Goal: Task Accomplishment & Management: Complete application form

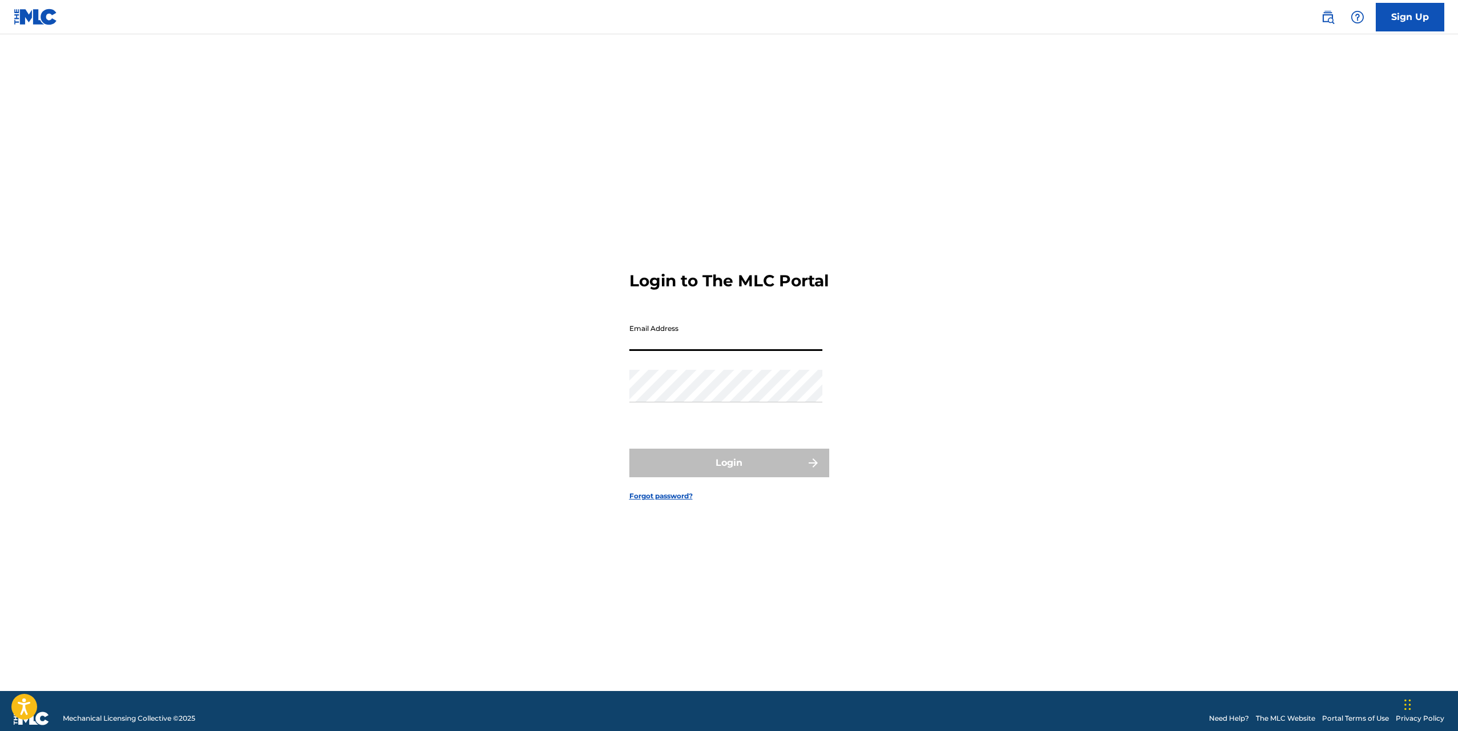
click at [681, 346] on input "Email Address" at bounding box center [726, 334] width 193 height 33
type input "[EMAIL_ADDRESS][DOMAIN_NAME]"
click at [739, 465] on button "Login" at bounding box center [730, 462] width 200 height 29
click at [679, 401] on input "Code" at bounding box center [726, 384] width 193 height 33
click at [676, 401] on input "Code" at bounding box center [726, 384] width 193 height 33
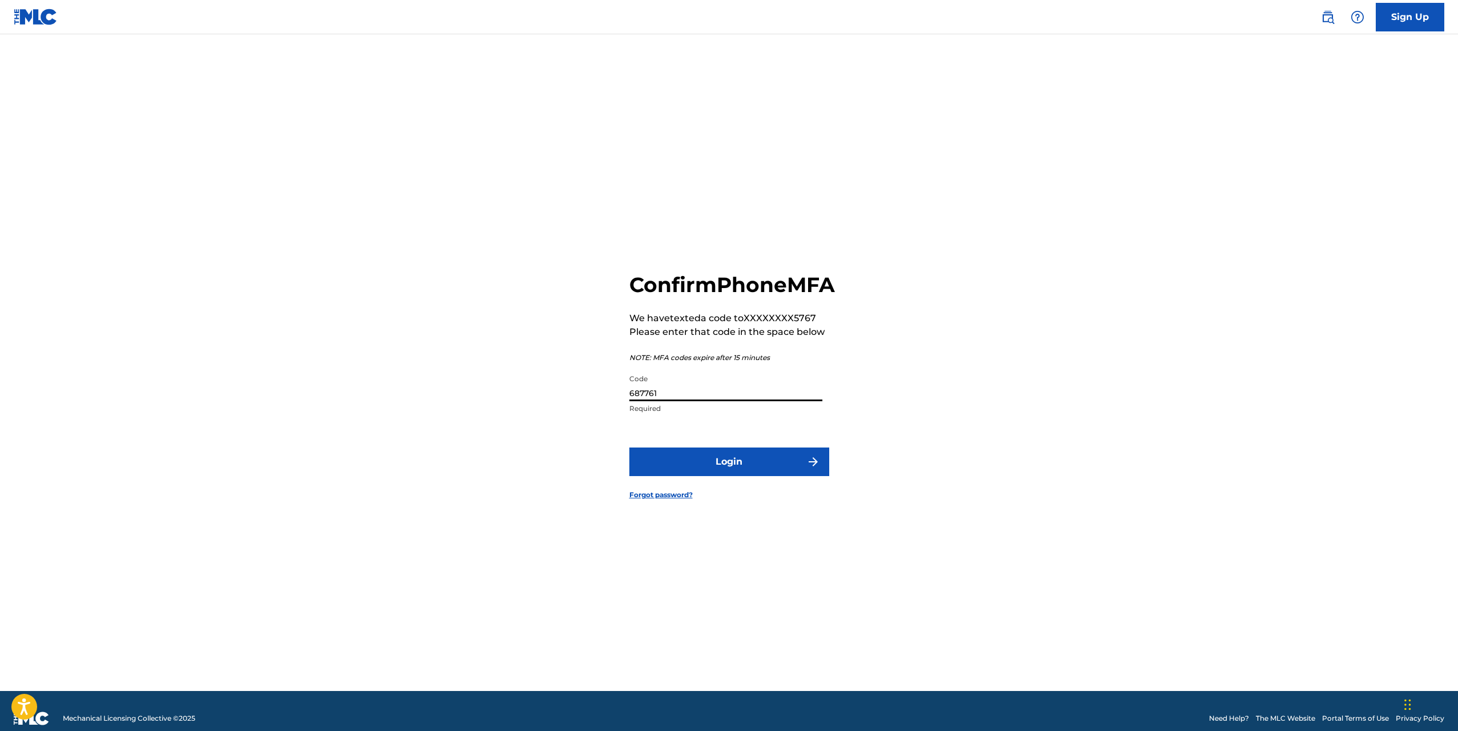
type input "687761"
click at [630, 447] on button "Login" at bounding box center [730, 461] width 200 height 29
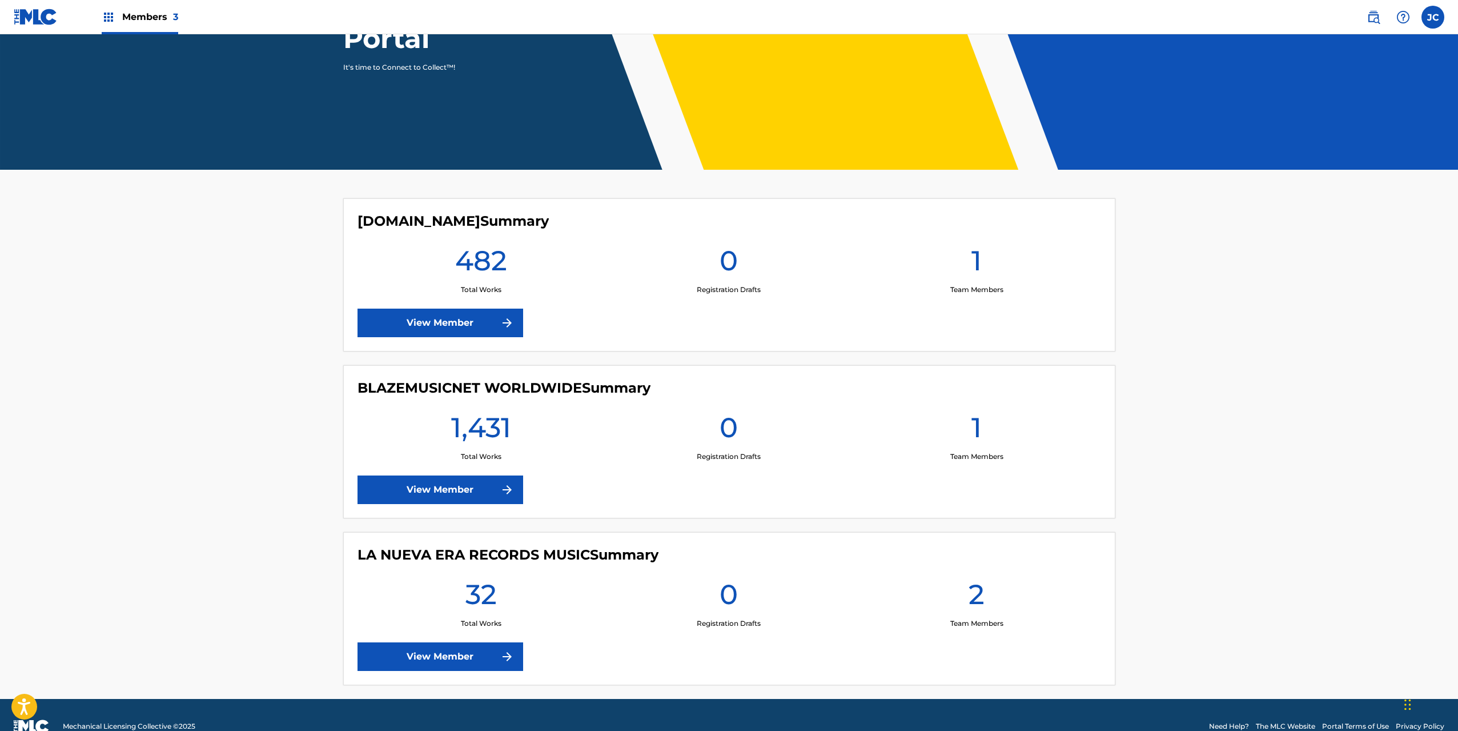
scroll to position [188, 0]
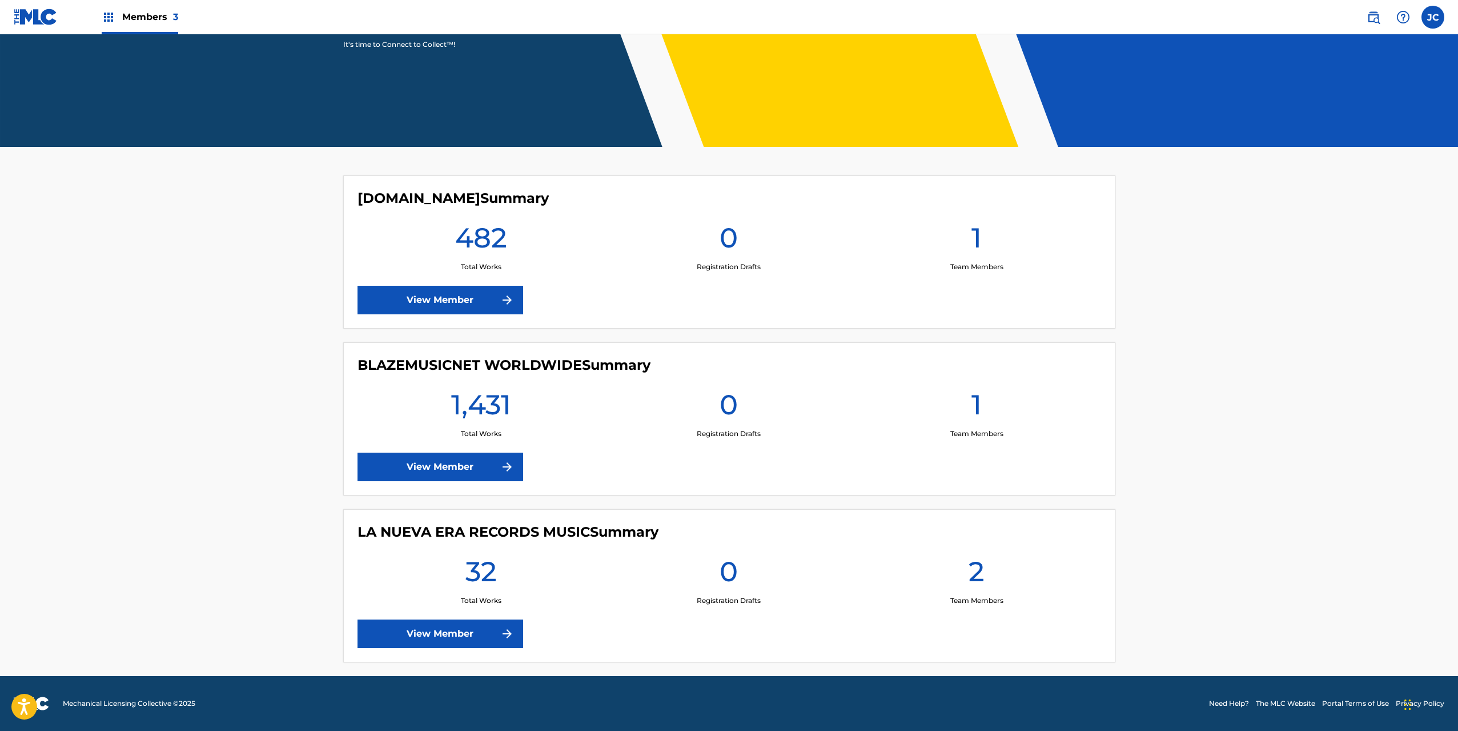
click at [500, 466] on img at bounding box center [507, 467] width 14 height 14
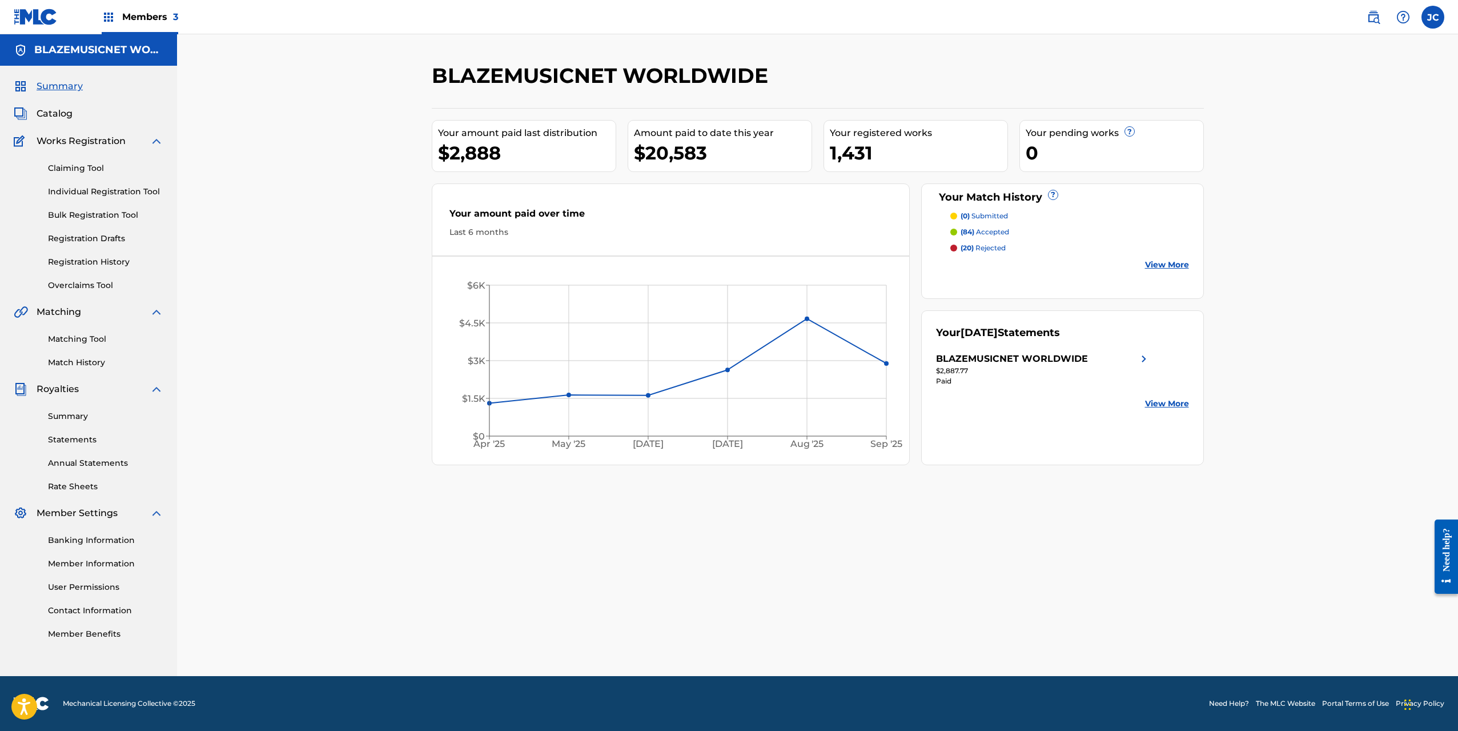
click at [100, 191] on link "Individual Registration Tool" at bounding box center [105, 192] width 115 height 12
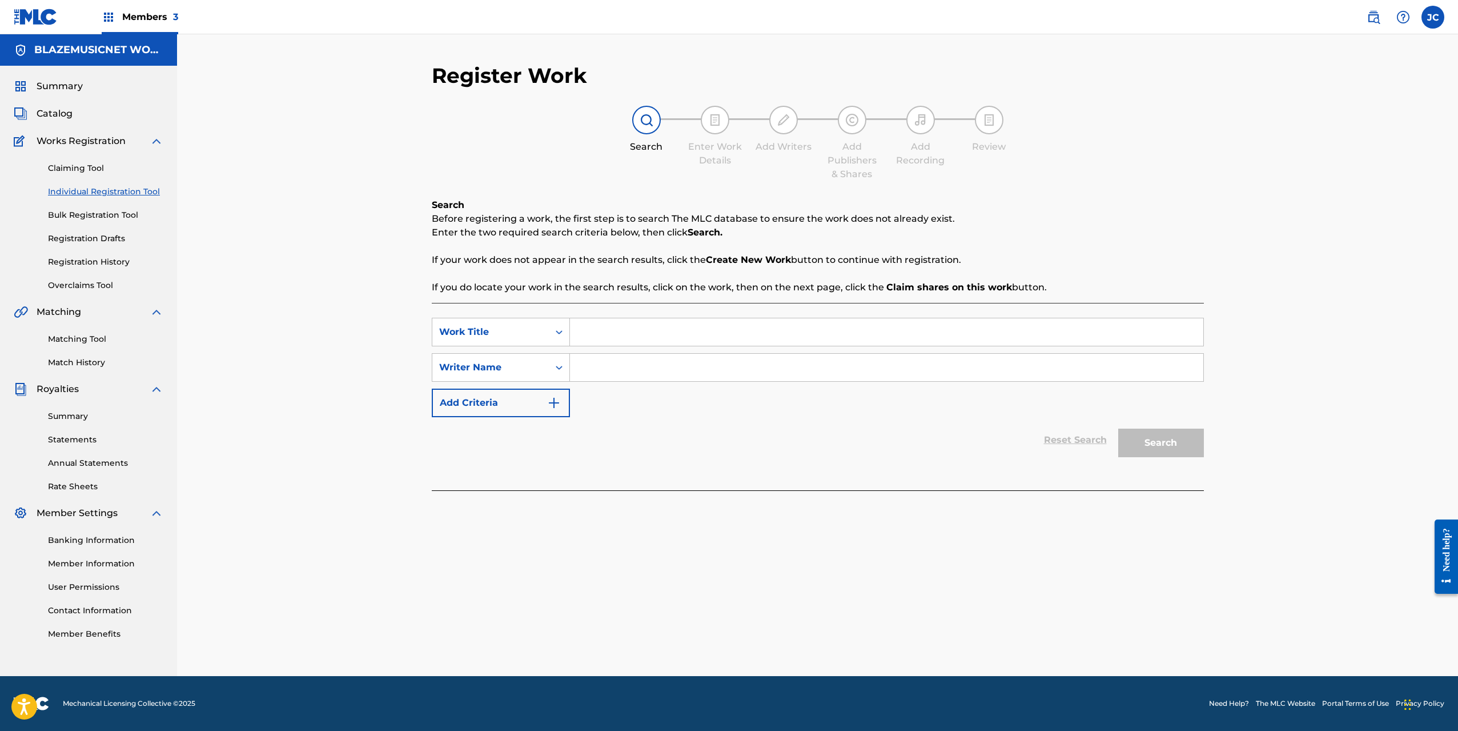
click at [598, 330] on input "Search Form" at bounding box center [887, 331] width 634 height 27
type input "HERIDAS"
click at [599, 364] on input "Search Form" at bounding box center [887, 367] width 634 height 27
type input "REYNI [PERSON_NAME]"
click at [1118, 428] on button "Search" at bounding box center [1161, 442] width 86 height 29
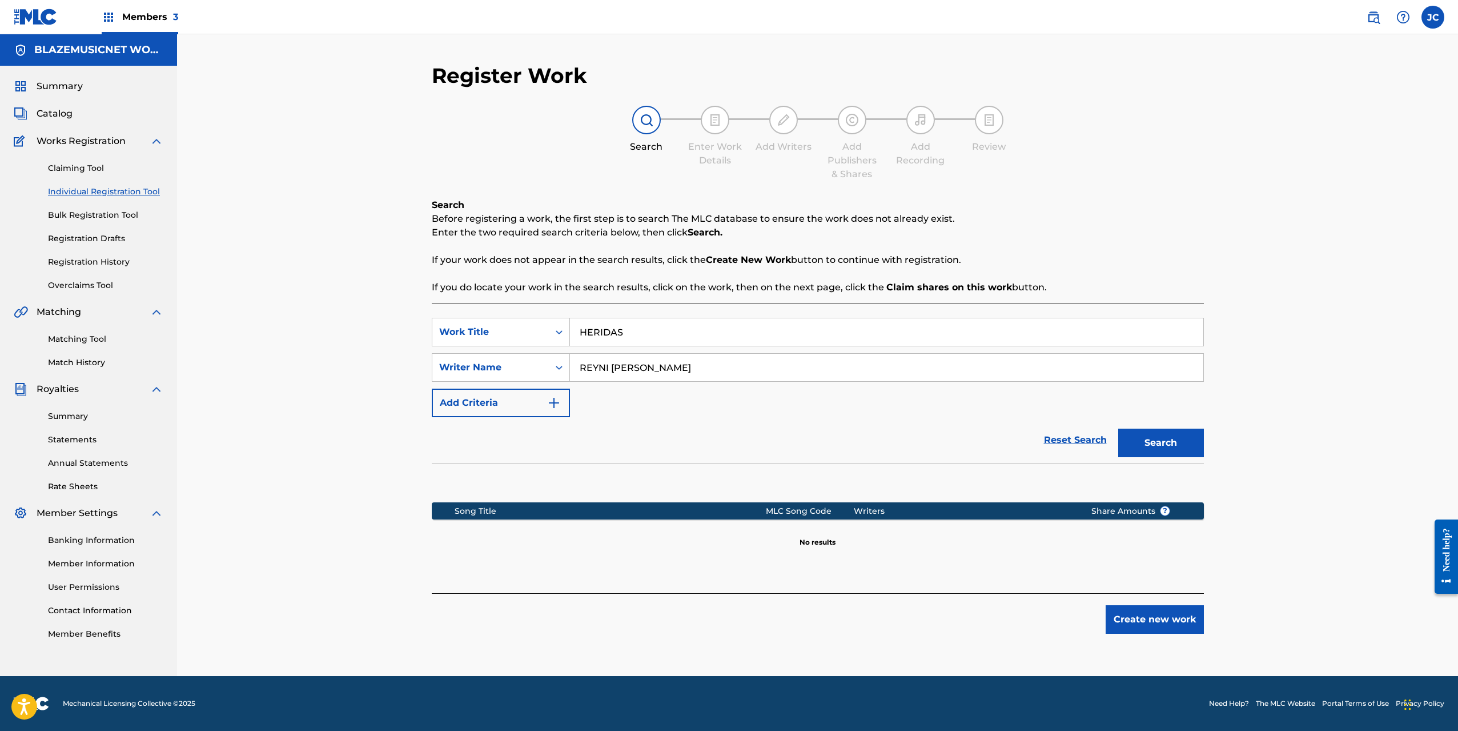
click at [599, 364] on input "REYNI [PERSON_NAME]" at bounding box center [887, 367] width 634 height 27
click at [1158, 615] on button "Create new work" at bounding box center [1155, 619] width 98 height 29
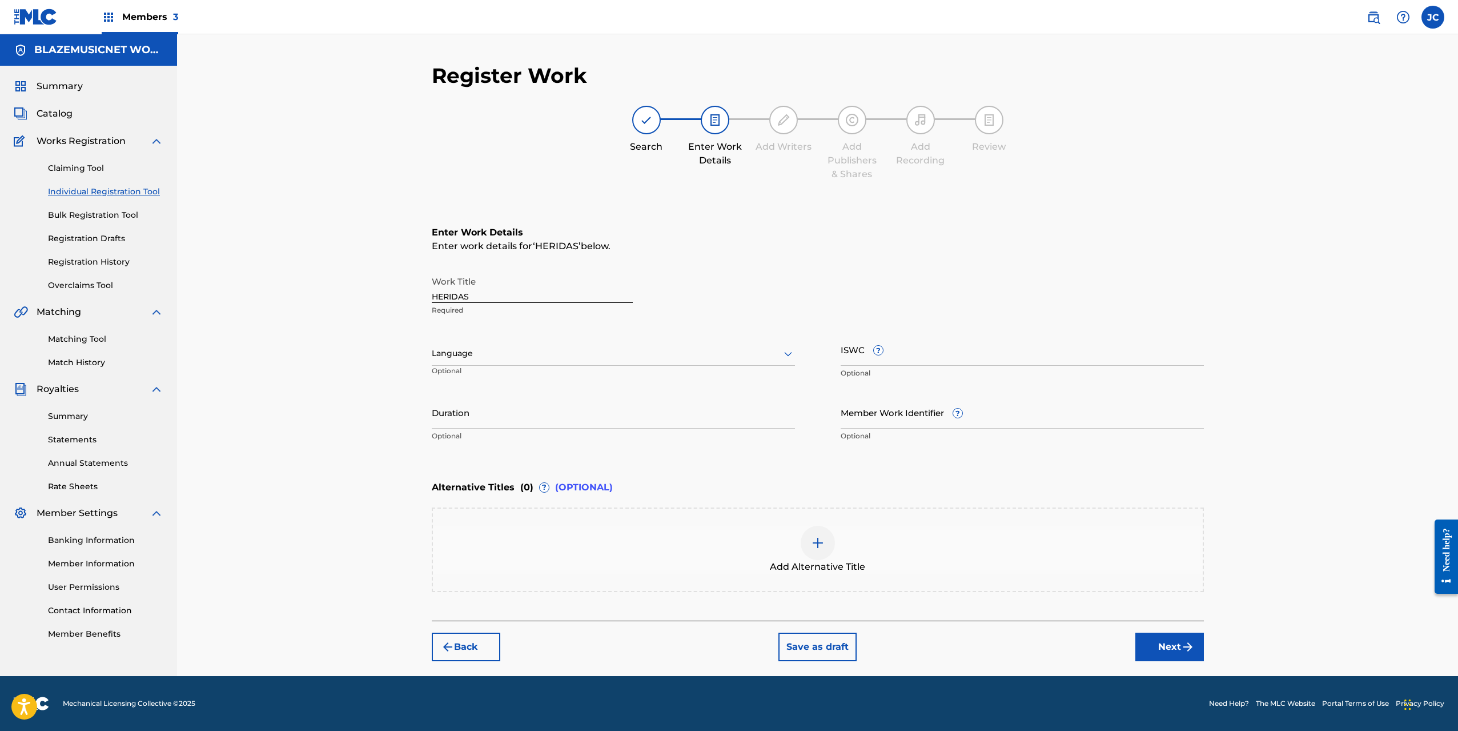
click at [477, 348] on div at bounding box center [613, 353] width 363 height 14
click at [478, 409] on div "Spanish" at bounding box center [613, 404] width 362 height 26
click at [474, 418] on input "Duration" at bounding box center [613, 412] width 363 height 33
type input "02:40"
click at [368, 417] on div "Register Work Search Enter Work Details Add Writers Add Publishers & Shares Add…" at bounding box center [817, 354] width 1281 height 641
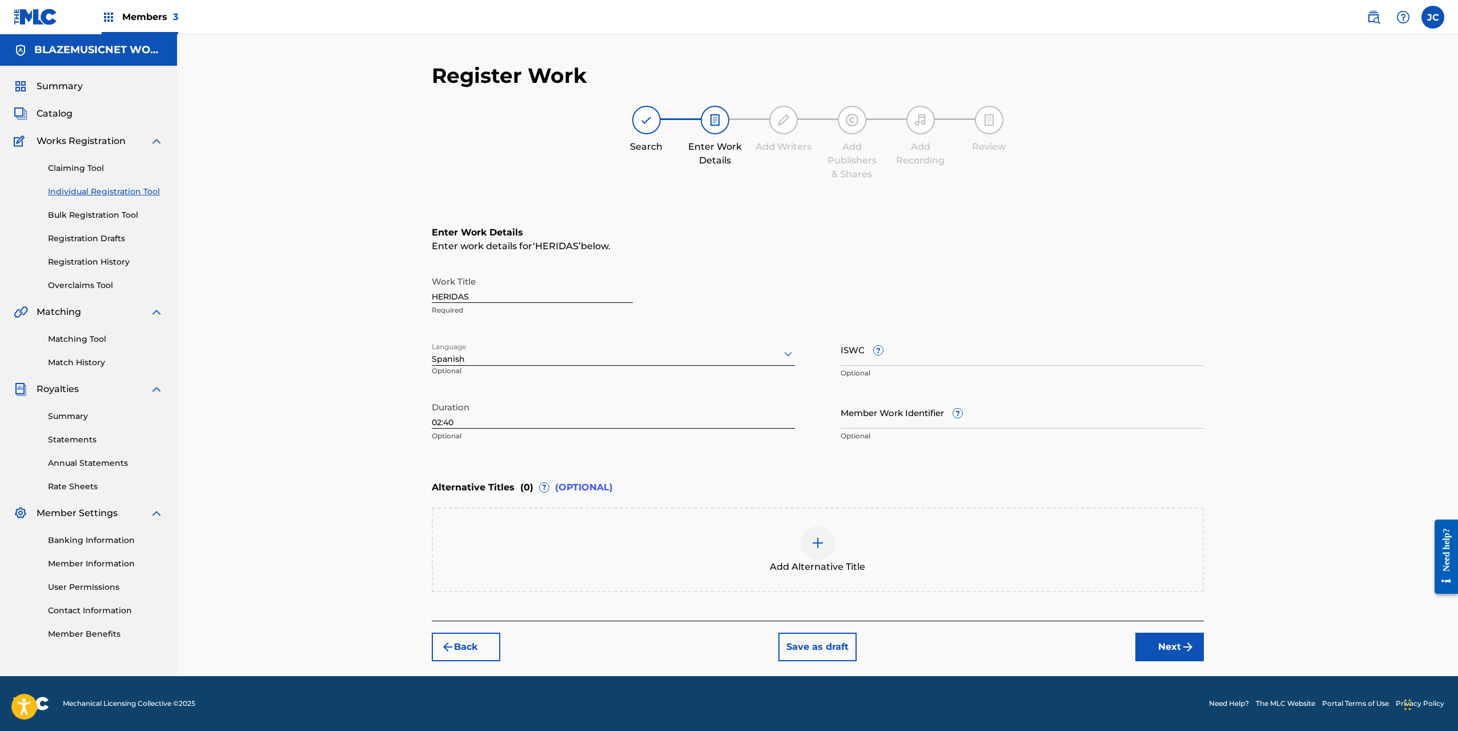
click at [1153, 638] on button "Next" at bounding box center [1170, 646] width 69 height 29
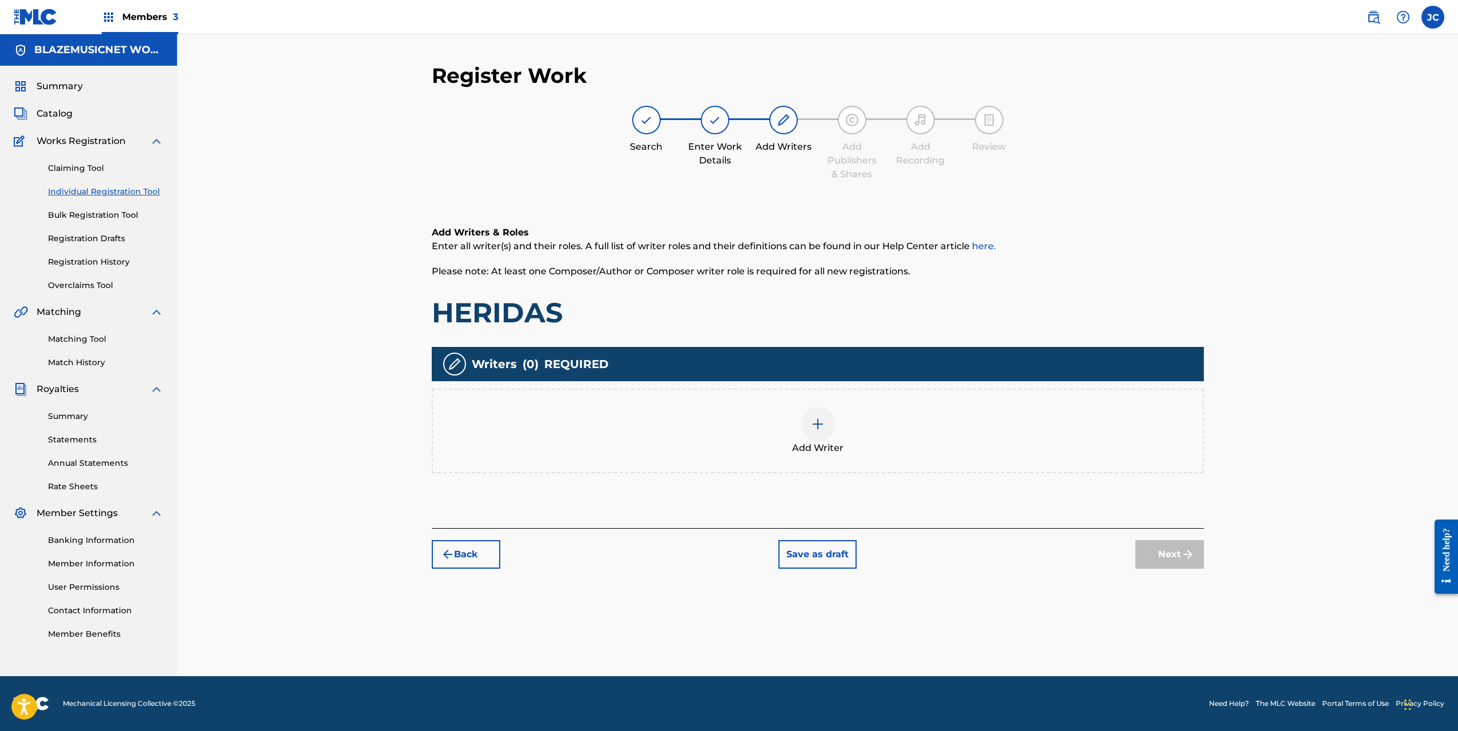
click at [823, 420] on img at bounding box center [818, 424] width 14 height 14
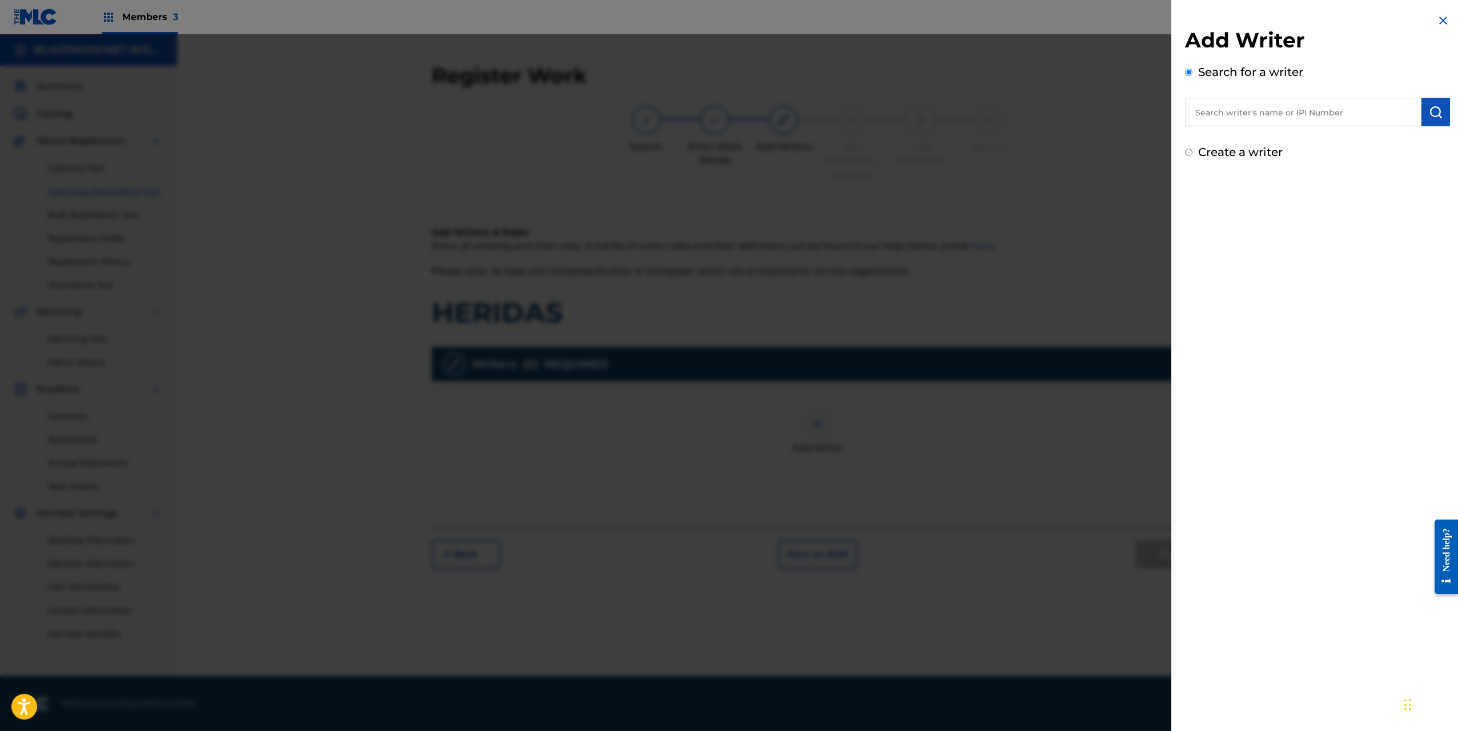
click at [1218, 113] on input "text" at bounding box center [1303, 112] width 236 height 29
paste input "REYNI [PERSON_NAME]"
type input "REYNI [PERSON_NAME]"
click at [1424, 103] on button "submit" at bounding box center [1436, 112] width 29 height 29
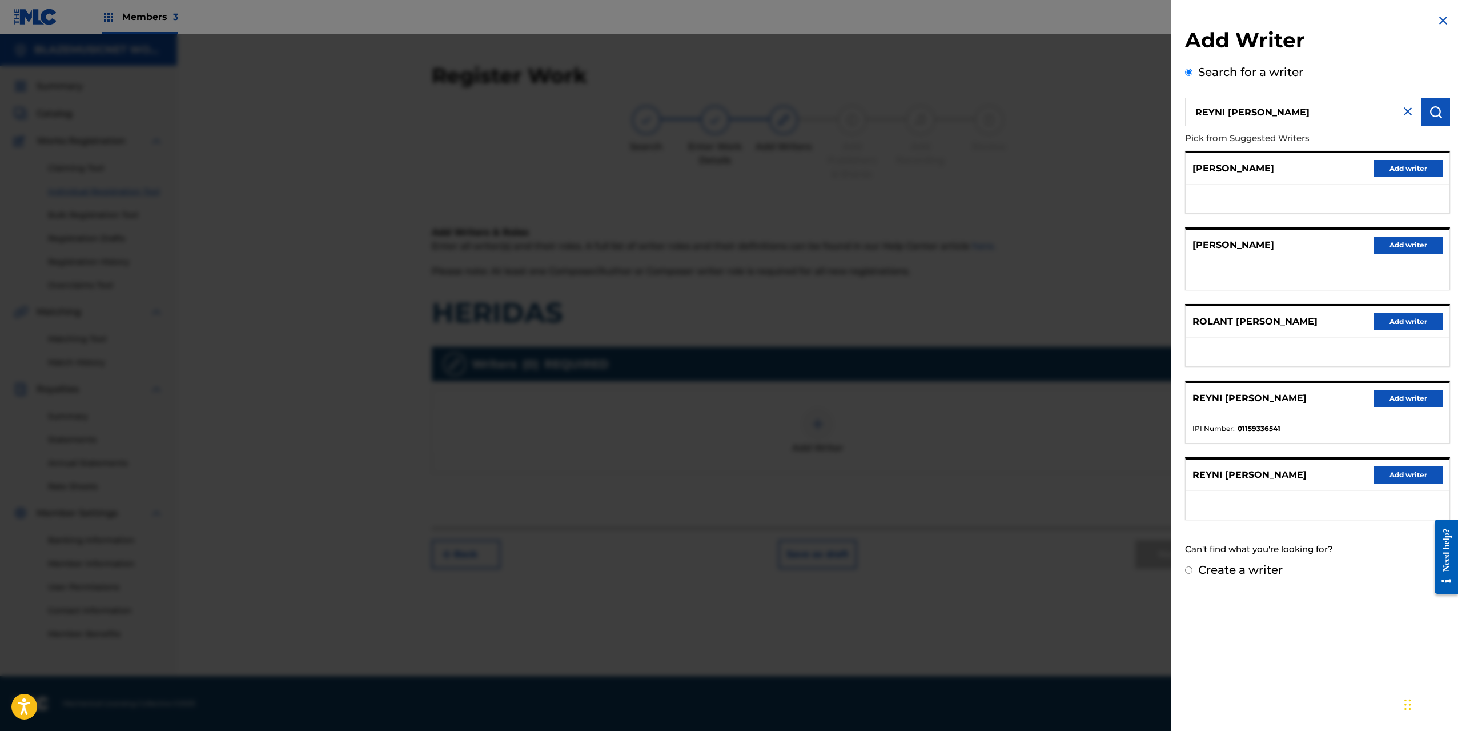
click at [1401, 397] on button "Add writer" at bounding box center [1408, 398] width 69 height 17
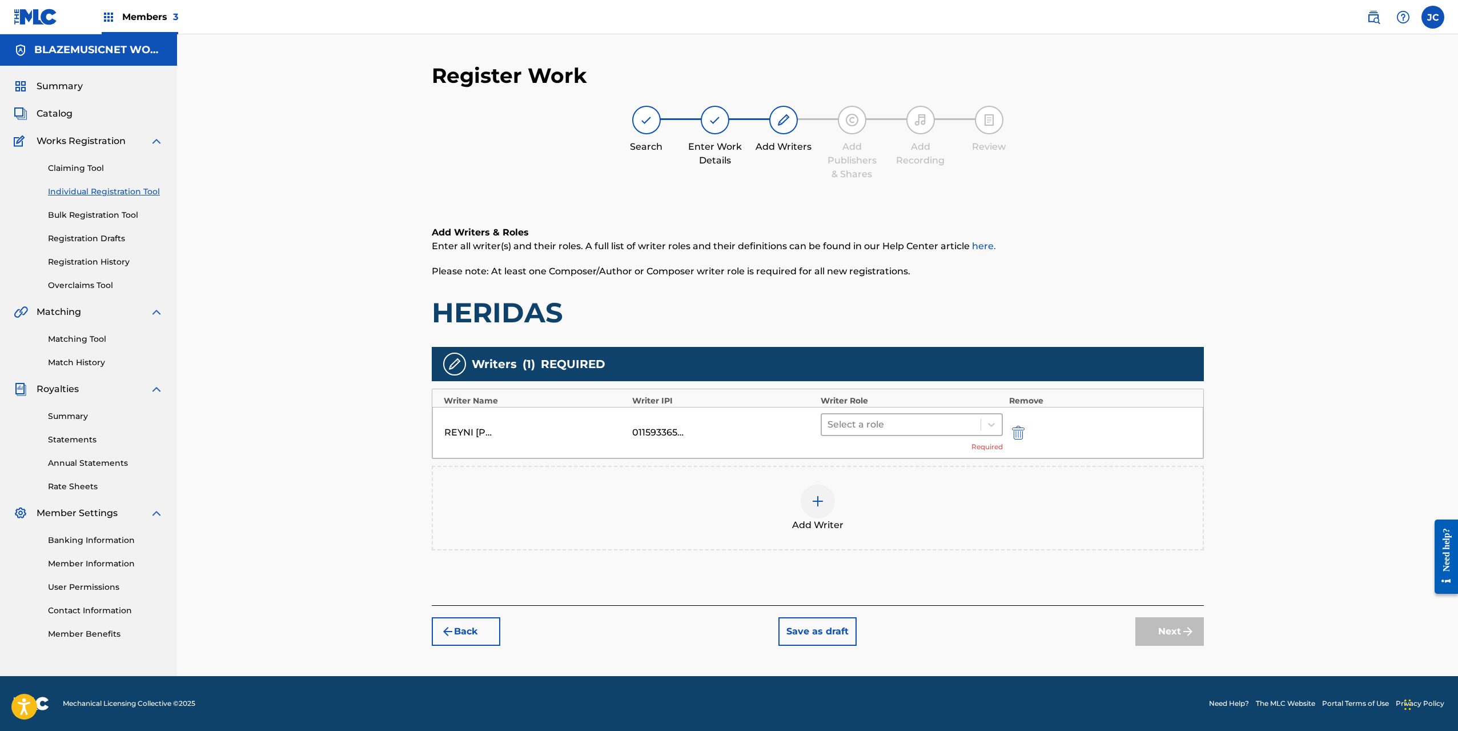
click at [861, 420] on div at bounding box center [902, 424] width 148 height 16
click at [859, 450] on div "Composer/Author" at bounding box center [912, 454] width 183 height 23
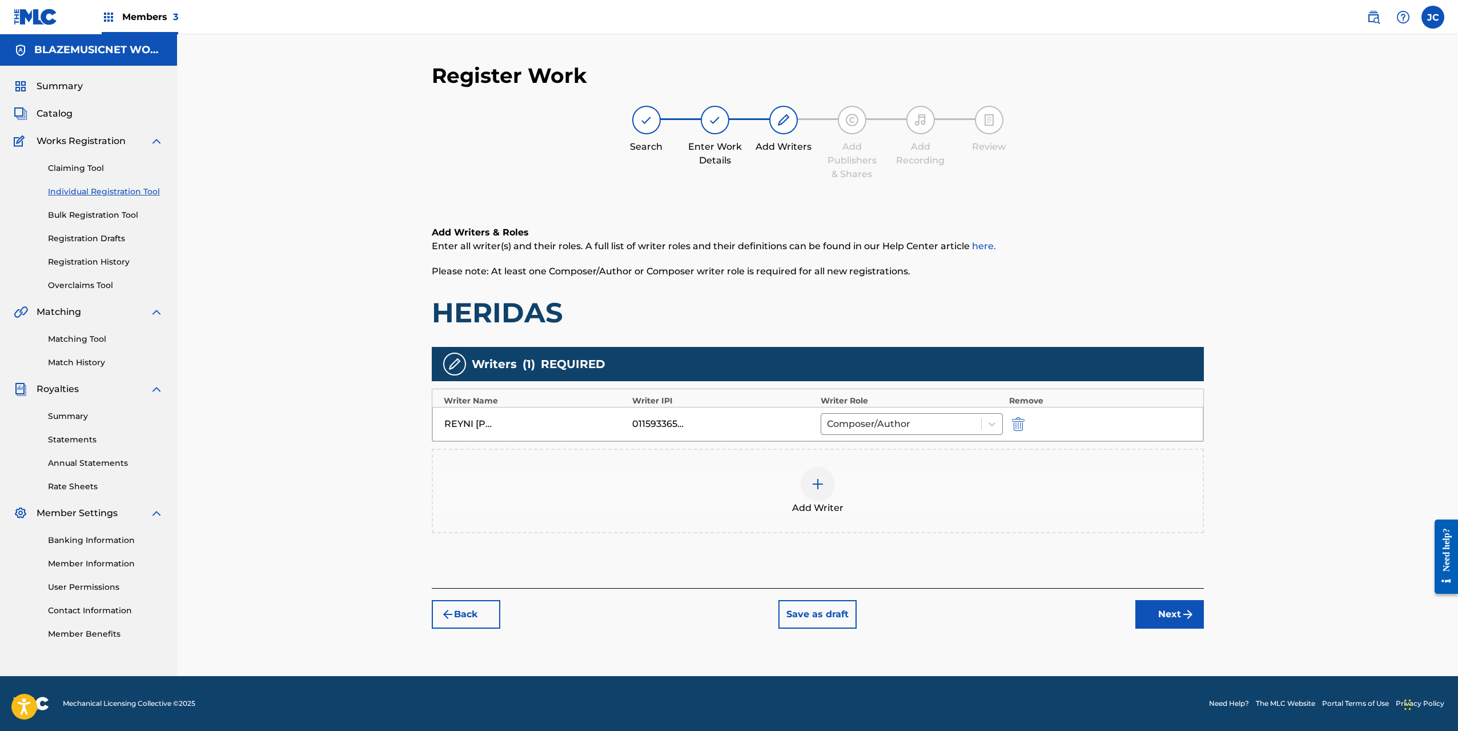
click at [819, 480] on img at bounding box center [818, 484] width 14 height 14
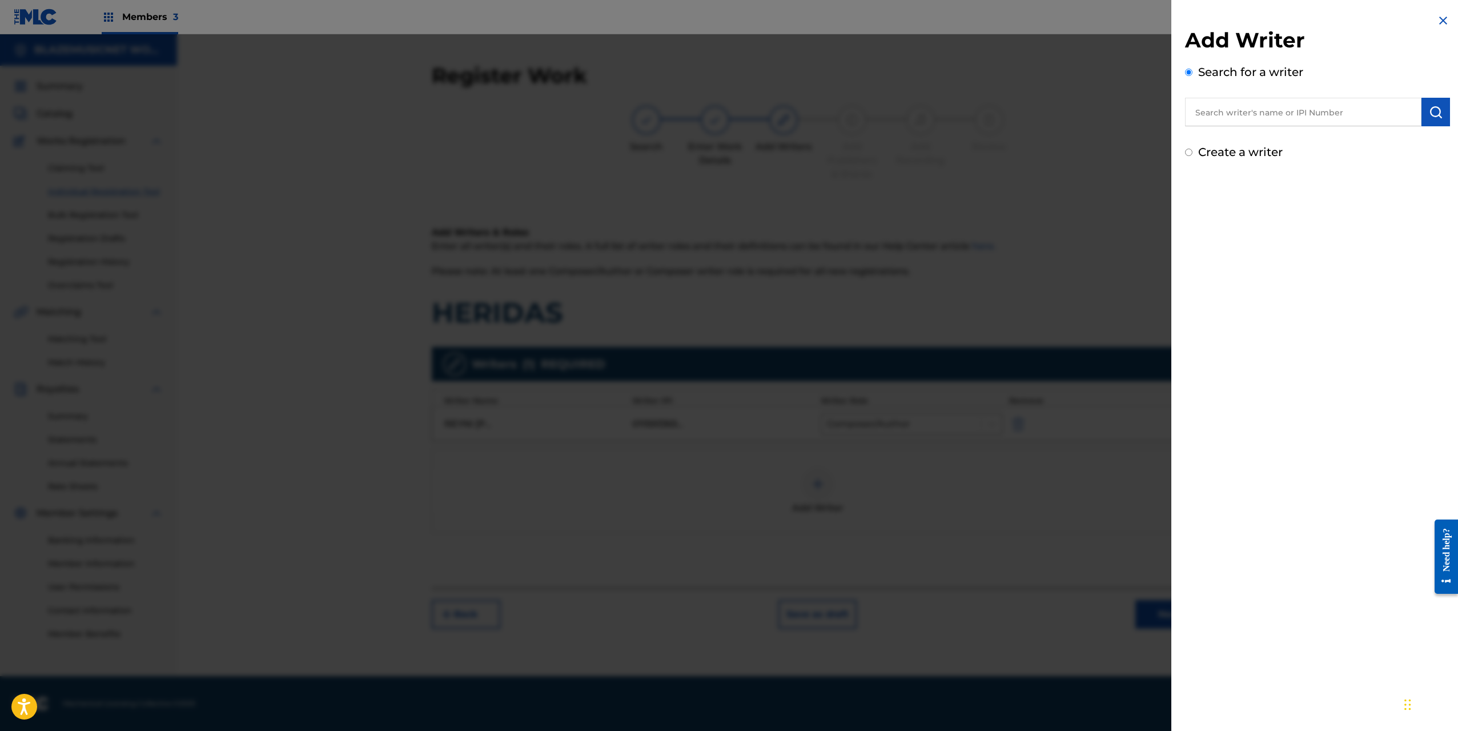
click at [1240, 116] on input "text" at bounding box center [1303, 112] width 236 height 29
type input "01103661992"
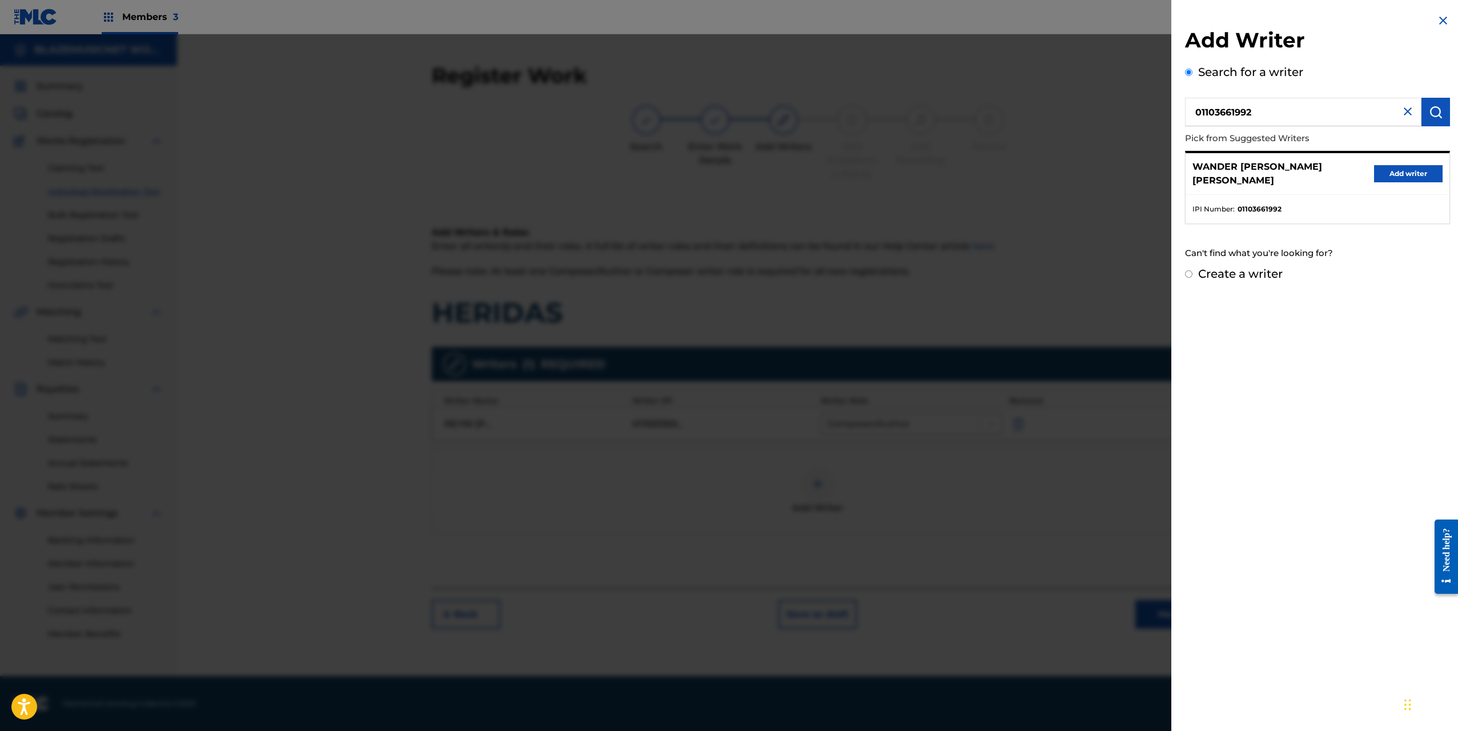
click at [1401, 165] on button "Add writer" at bounding box center [1408, 173] width 69 height 17
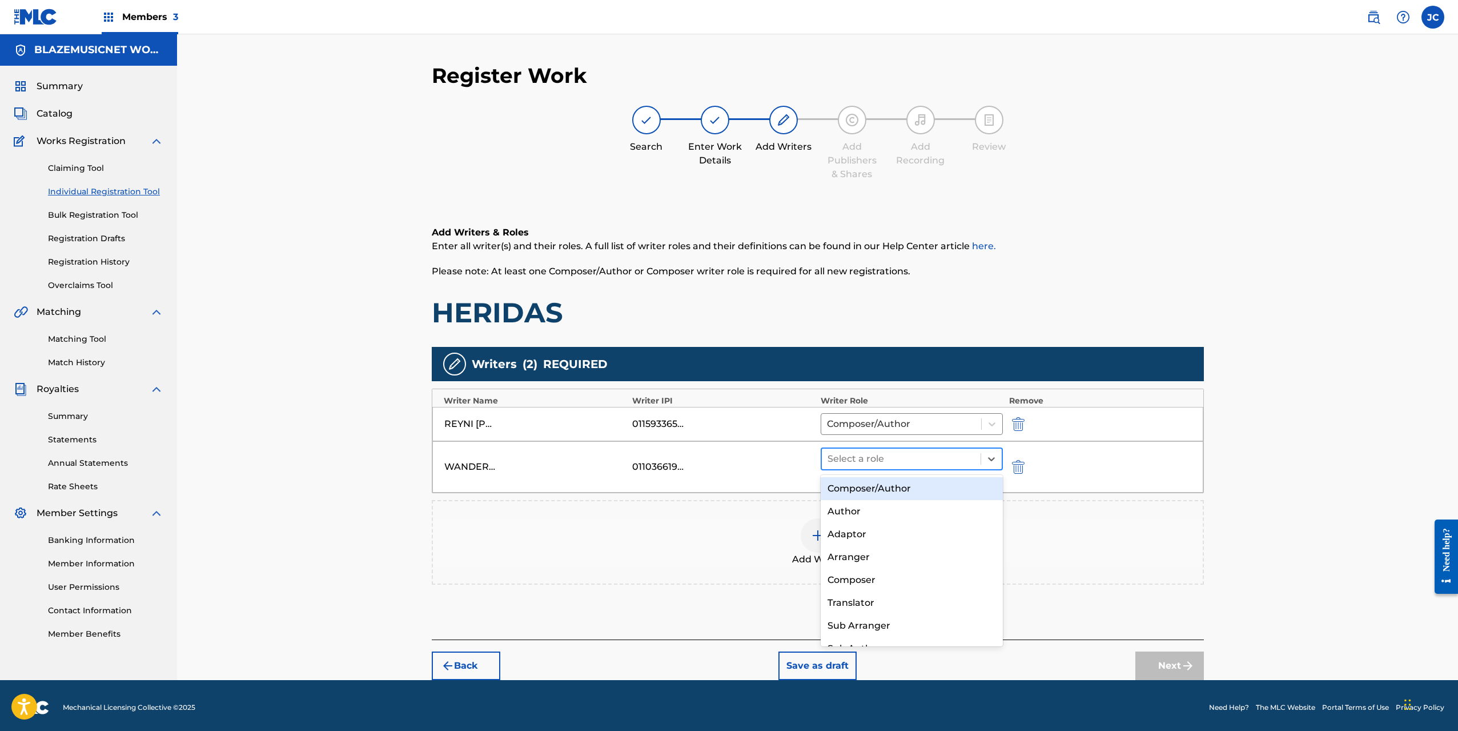
click at [885, 458] on div at bounding box center [902, 459] width 148 height 16
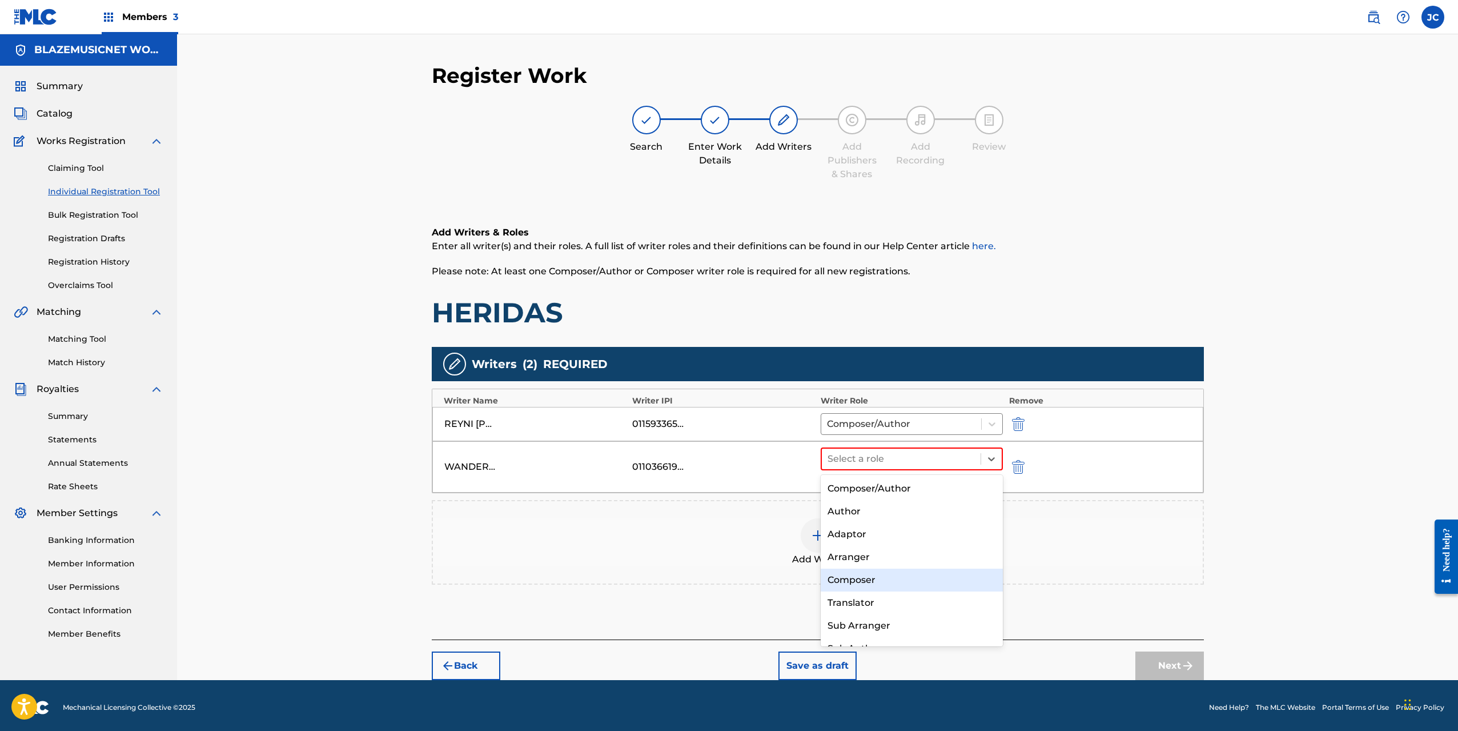
click at [879, 578] on div "Composer" at bounding box center [912, 579] width 183 height 23
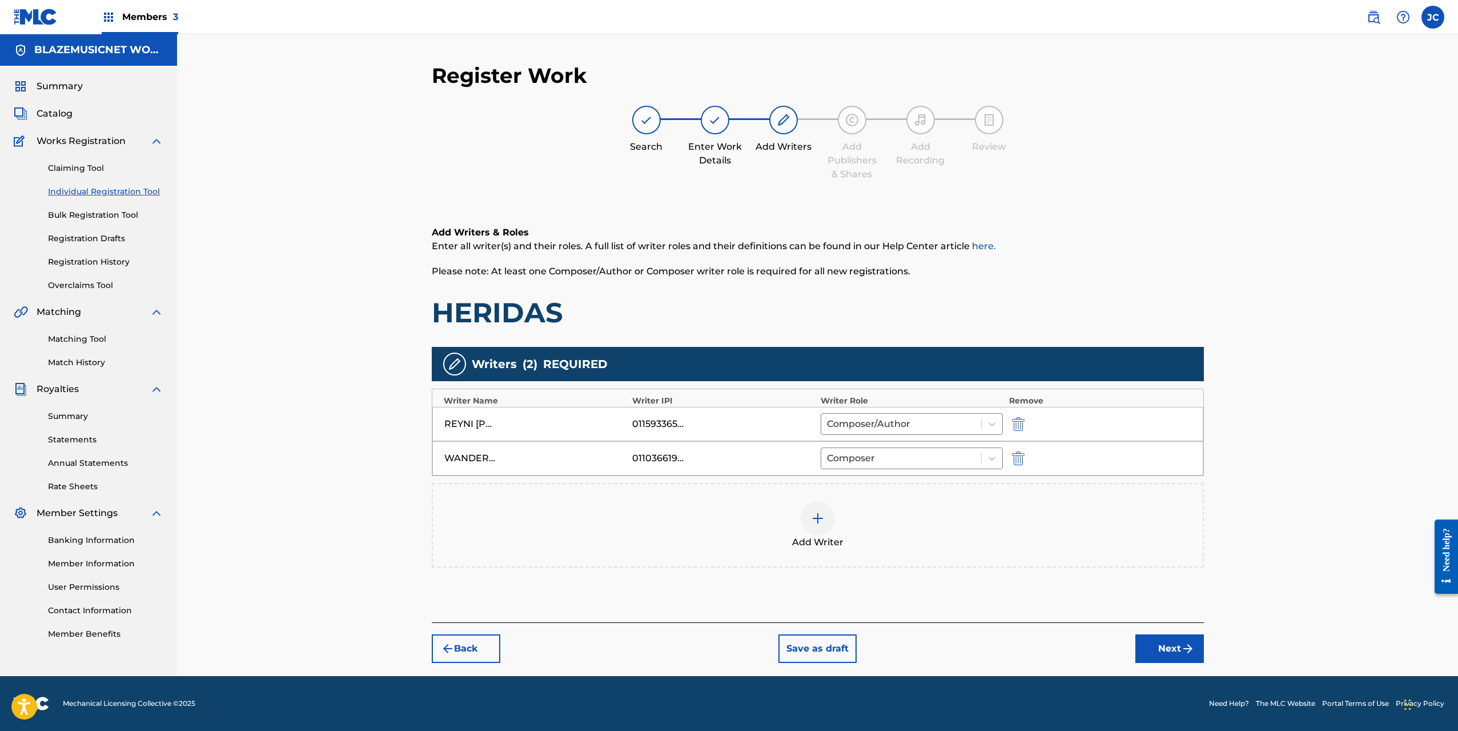
click at [1176, 644] on button "Next" at bounding box center [1170, 648] width 69 height 29
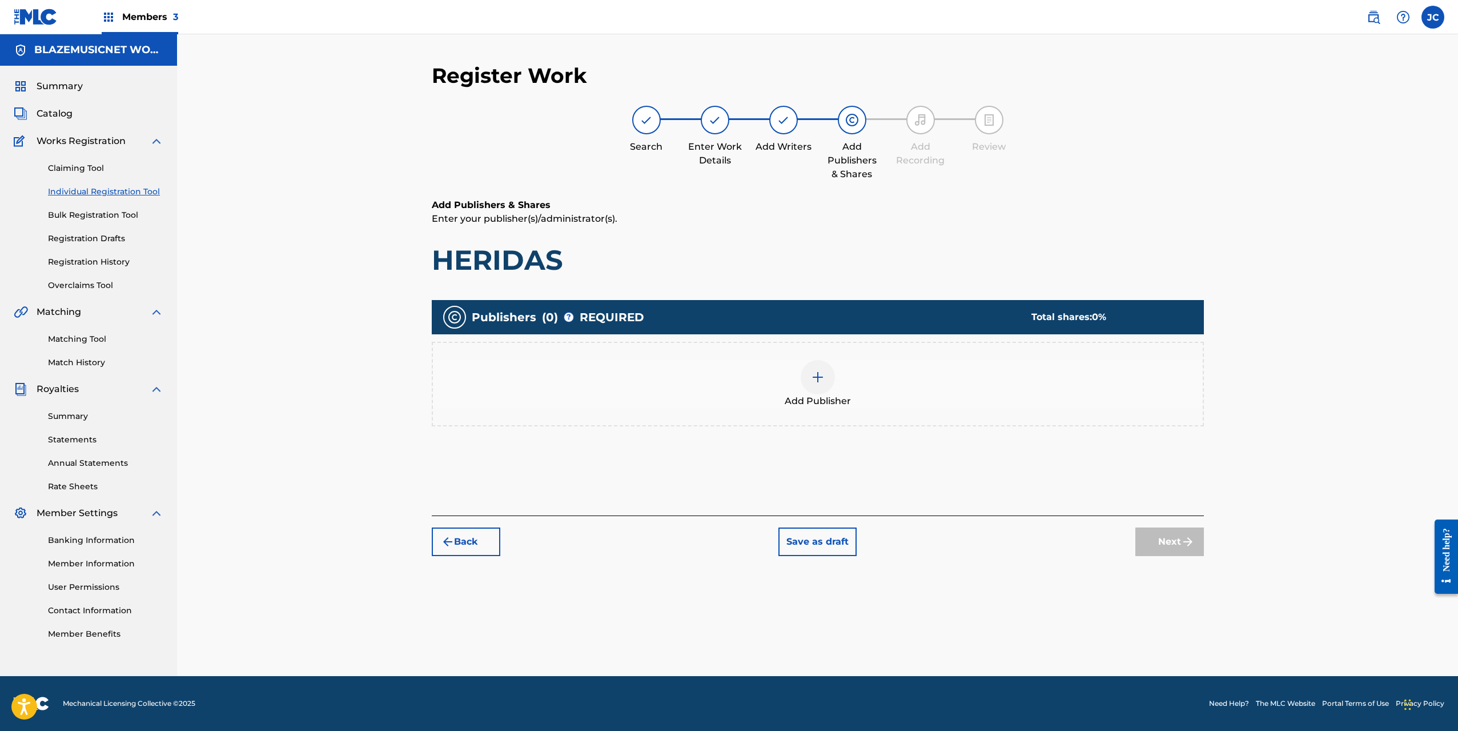
click at [796, 370] on div "Add Publisher" at bounding box center [818, 384] width 770 height 48
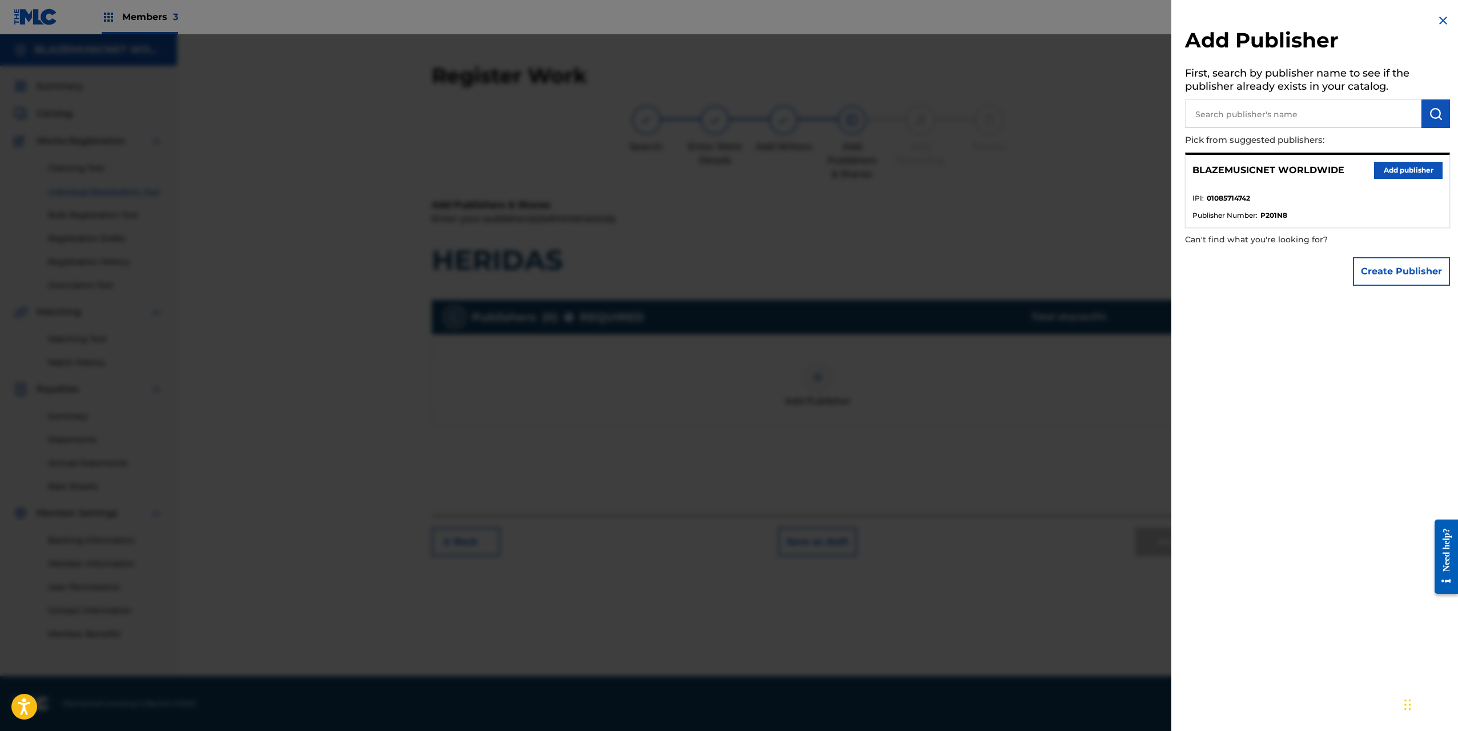
click at [1416, 170] on button "Add publisher" at bounding box center [1408, 170] width 69 height 17
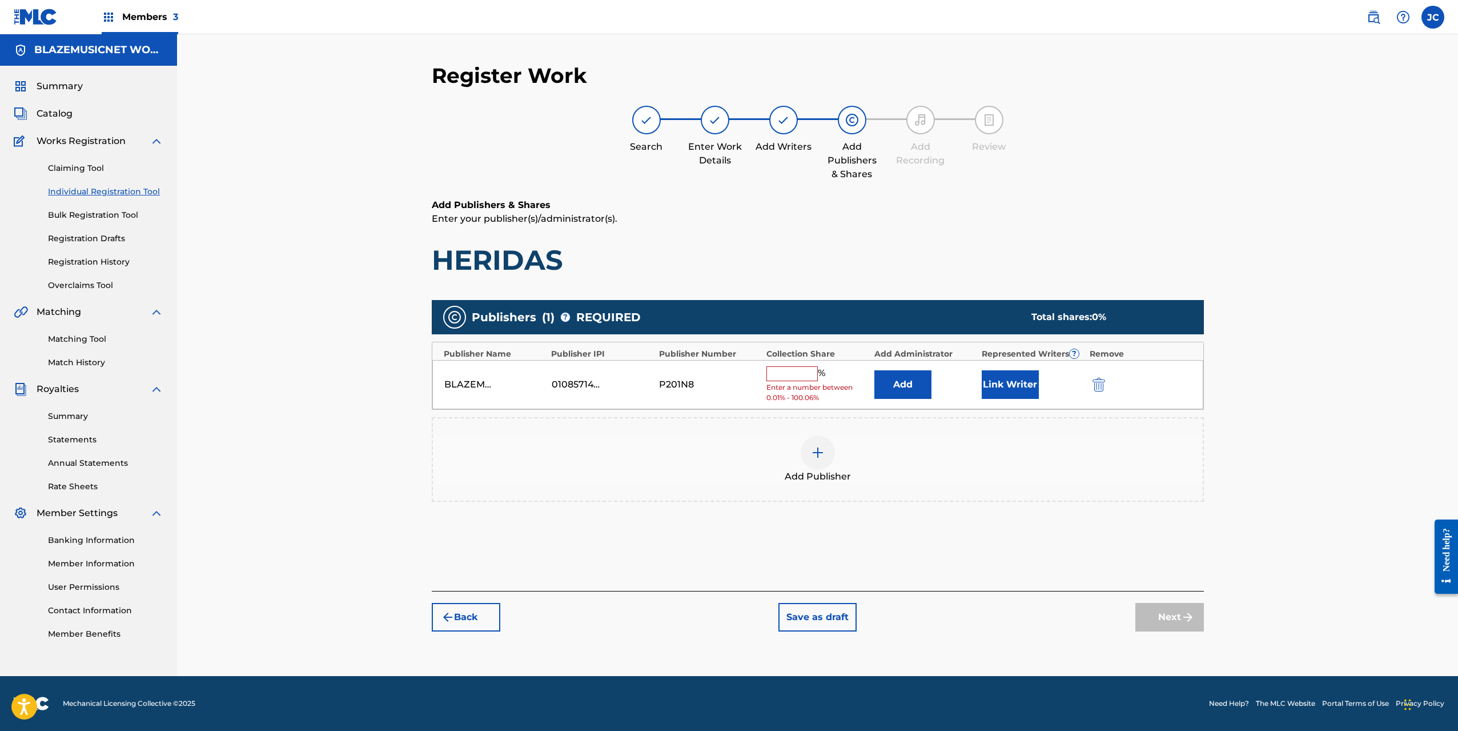
click at [787, 372] on input "text" at bounding box center [792, 373] width 51 height 15
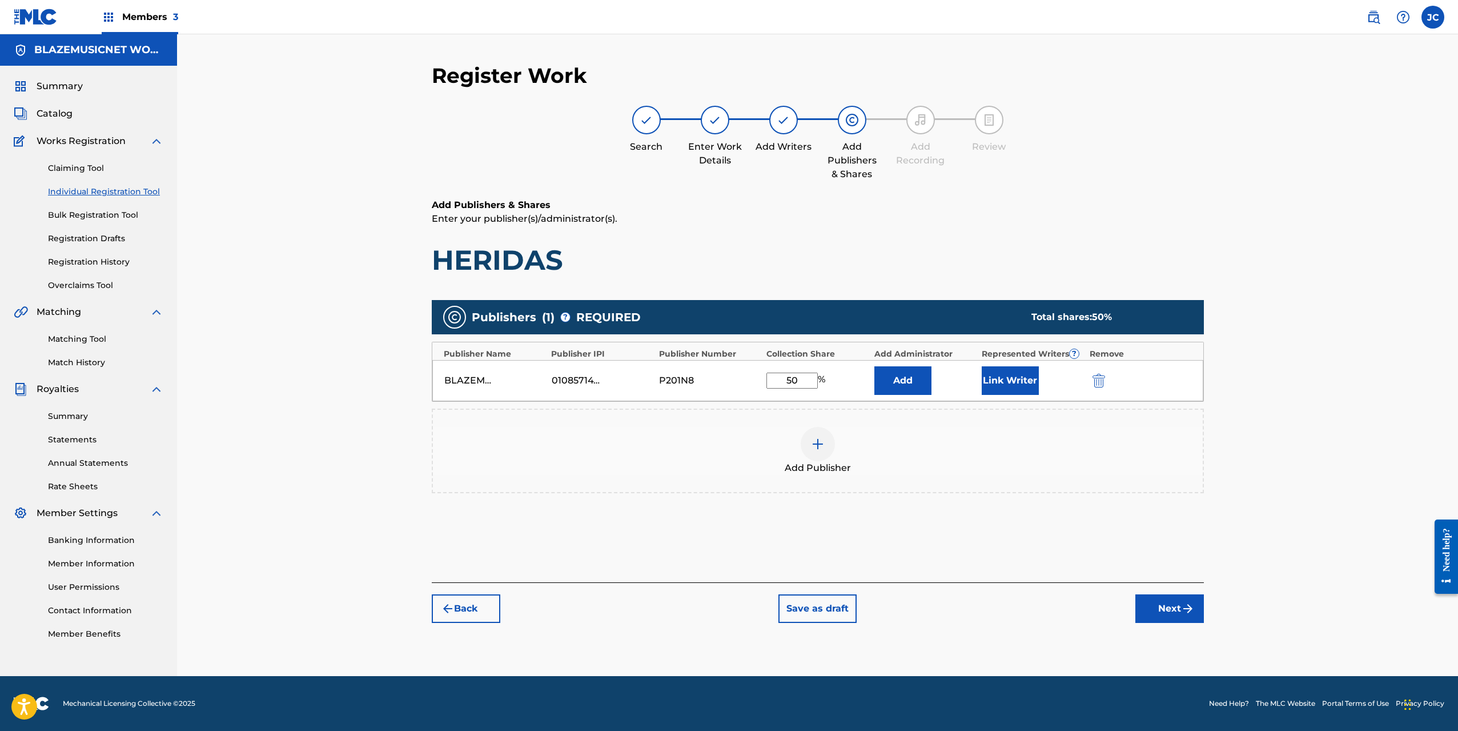
type input "50"
click at [991, 380] on button "Link Writer" at bounding box center [1010, 380] width 57 height 29
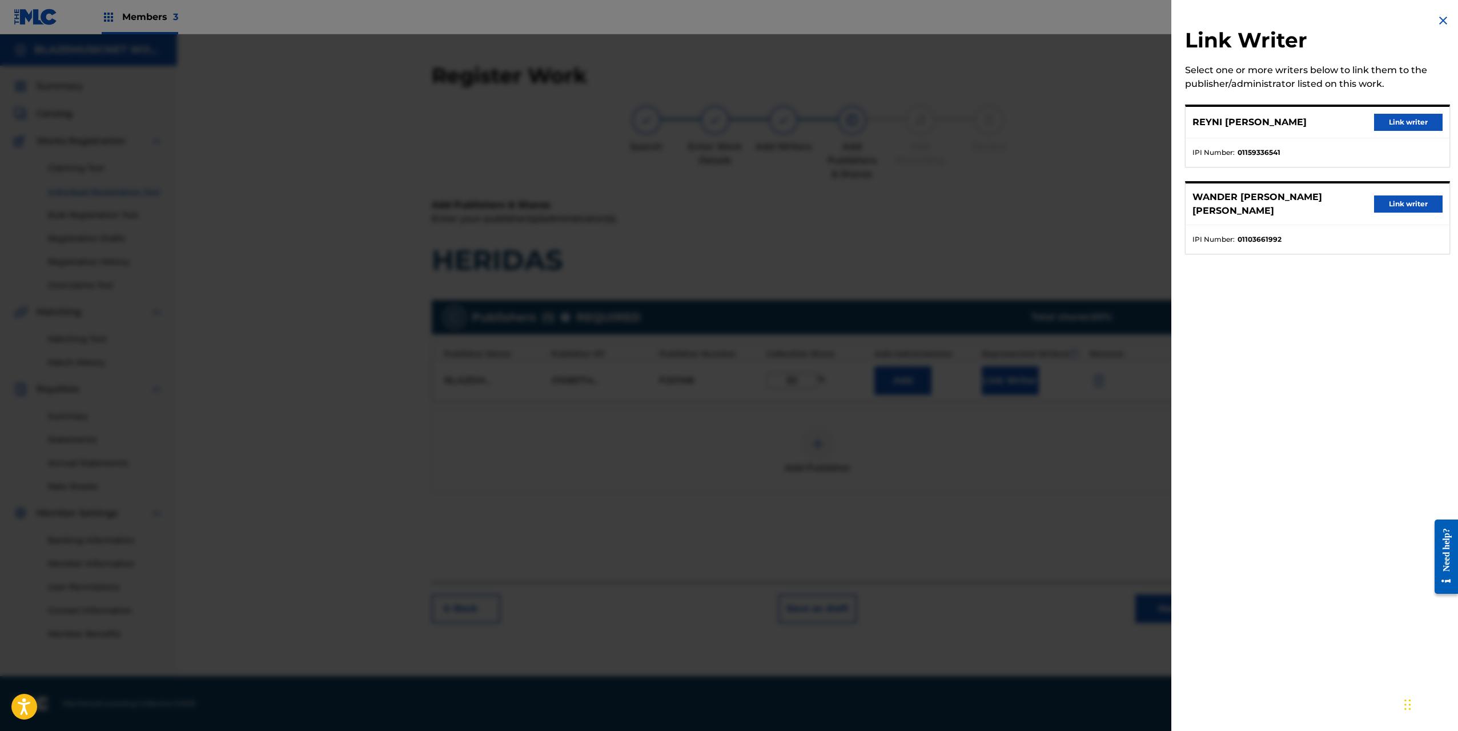
click at [1418, 125] on button "Link writer" at bounding box center [1408, 122] width 69 height 17
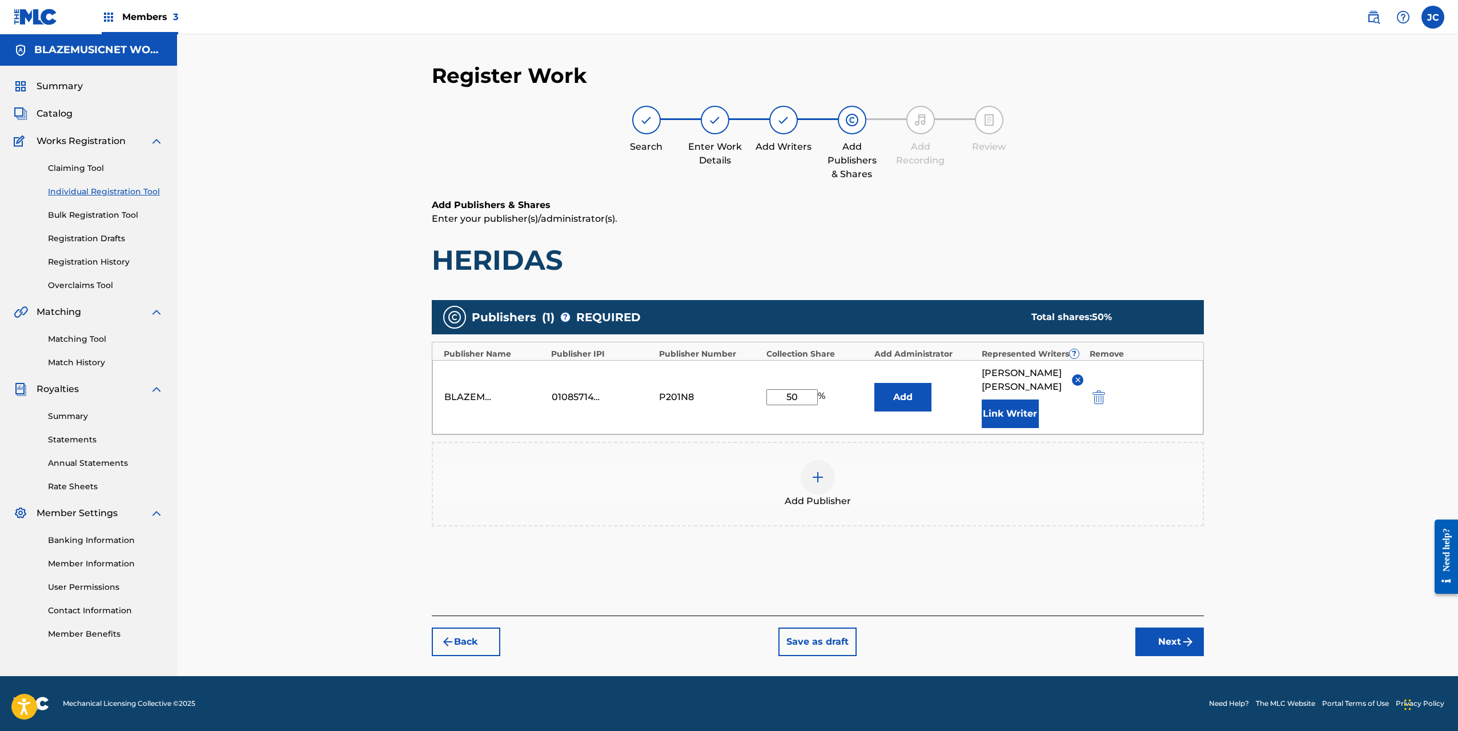
click at [1176, 639] on button "Next" at bounding box center [1170, 641] width 69 height 29
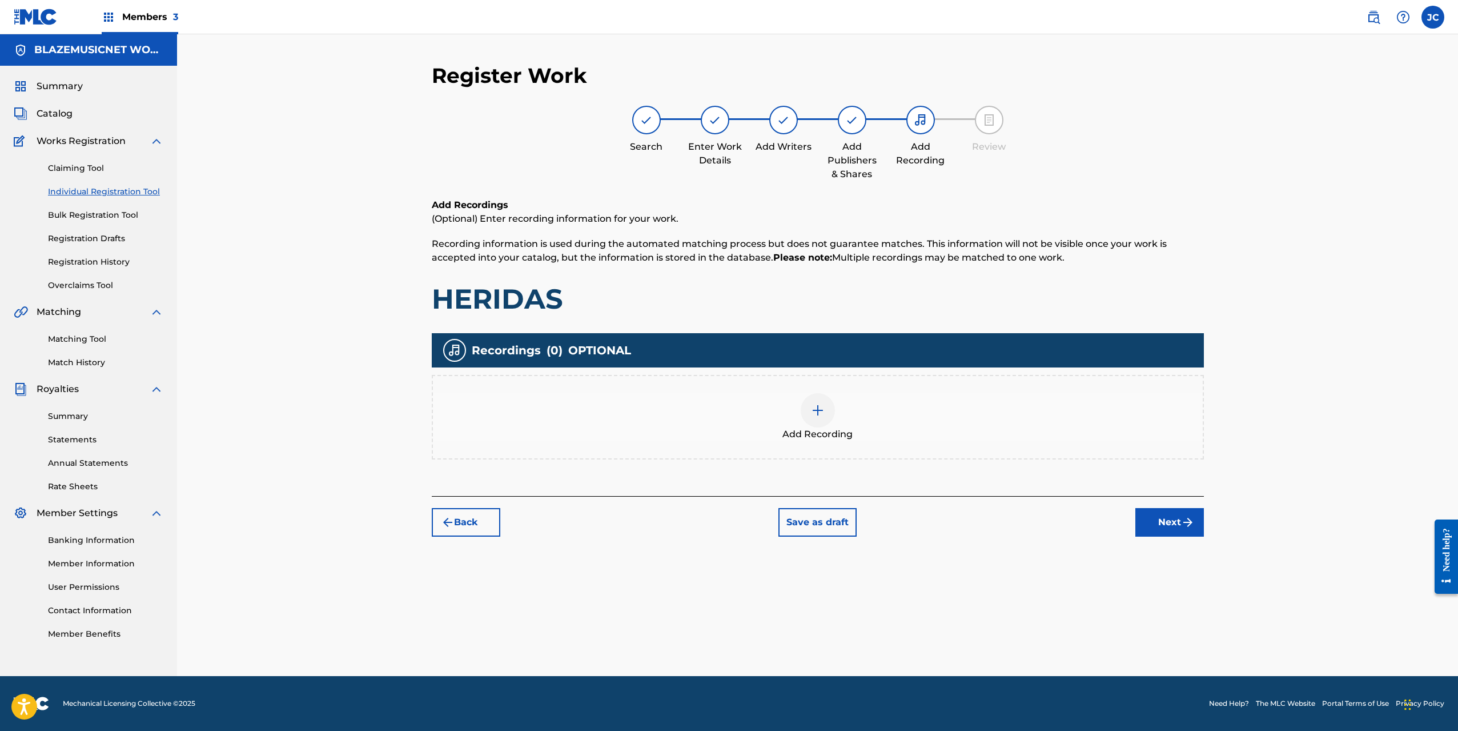
click at [823, 421] on div at bounding box center [818, 410] width 34 height 34
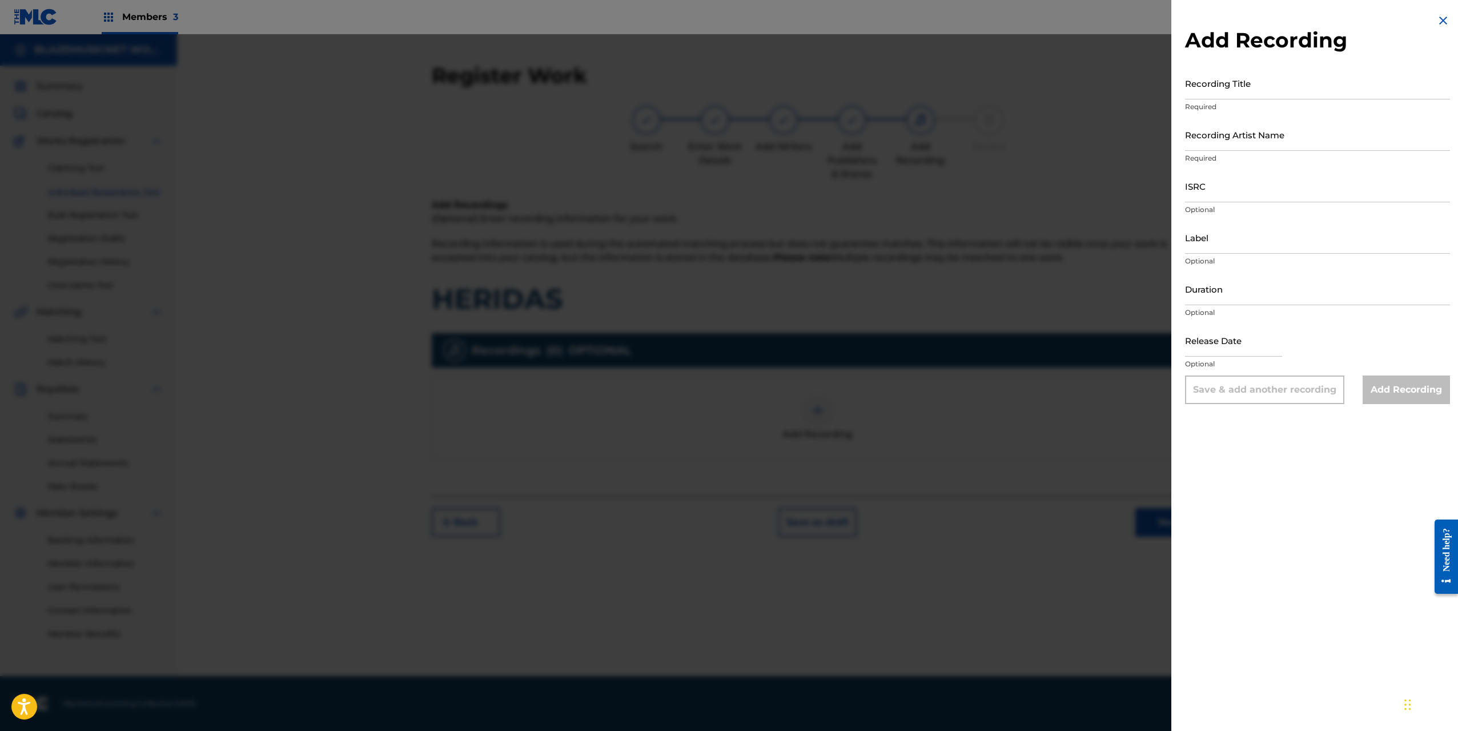
click at [1209, 86] on input "Recording Title" at bounding box center [1317, 83] width 265 height 33
type input "HERIDAS"
click at [1217, 128] on input "Recording Artist Name" at bounding box center [1317, 134] width 265 height 33
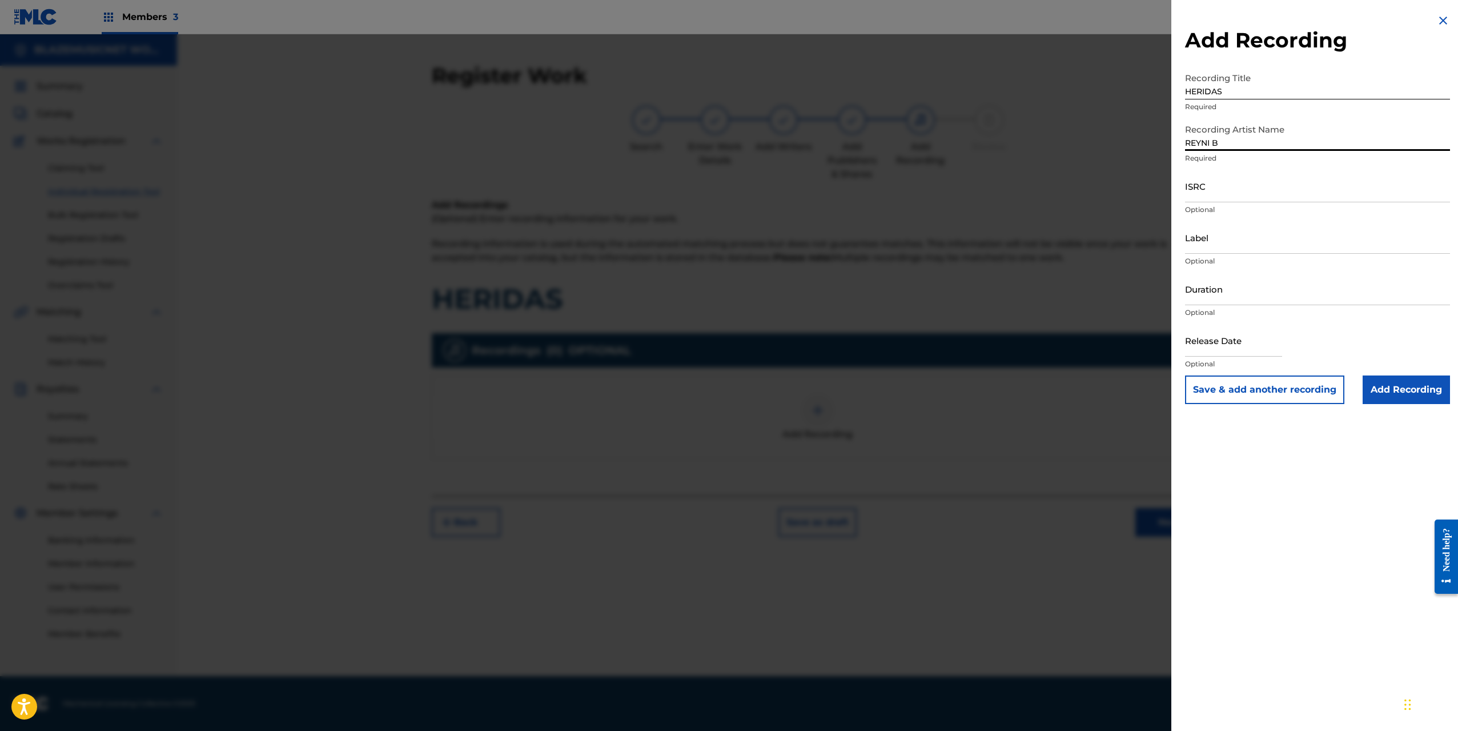
type input "REYNI B"
click at [1209, 178] on input "ISRC" at bounding box center [1317, 186] width 265 height 33
paste input "QZS7J2580176"
type input "QZS7J2580176"
click at [1223, 243] on input "Label" at bounding box center [1317, 237] width 265 height 33
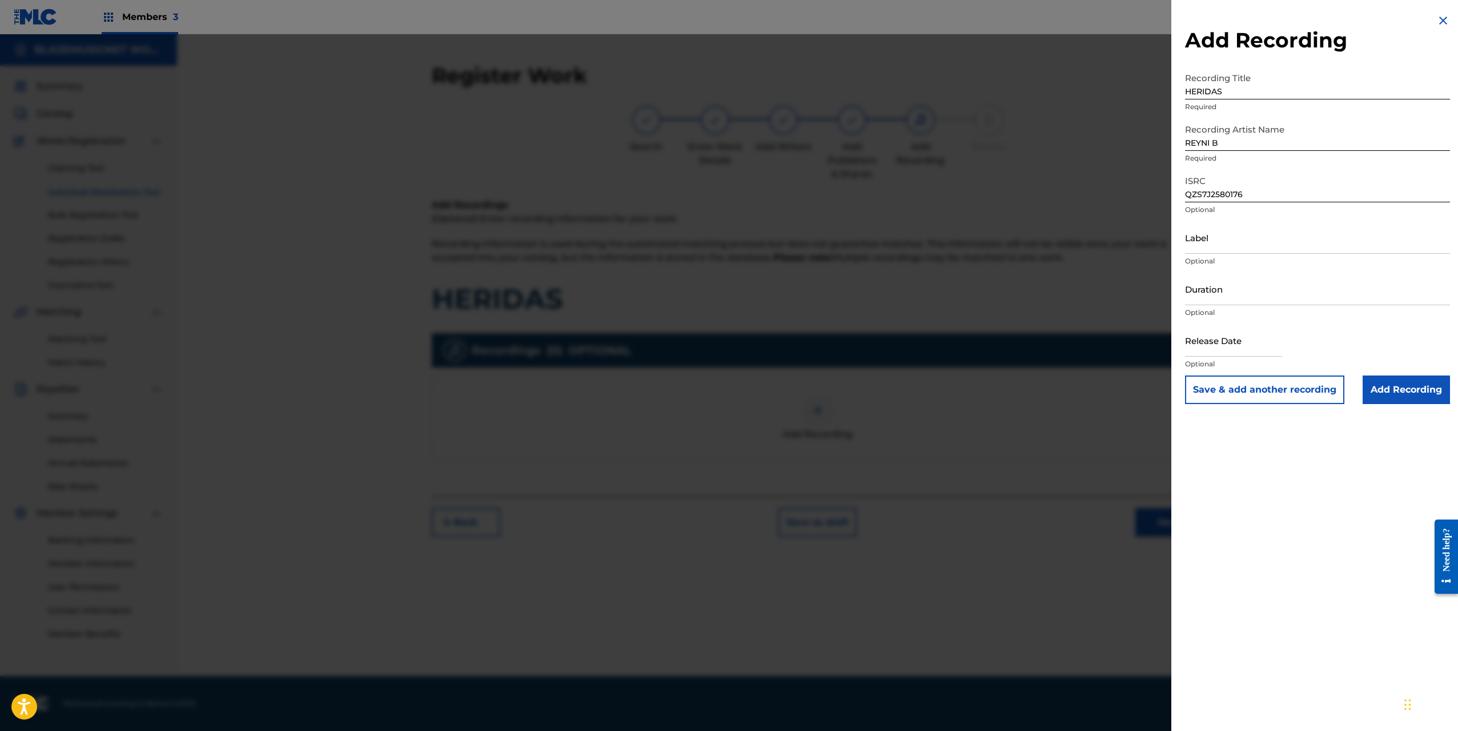
click at [1198, 243] on input "Label" at bounding box center [1317, 237] width 265 height 33
type input "MARCIANO GANG INC"
click at [1209, 287] on input "Duration" at bounding box center [1317, 288] width 265 height 33
type input "02:40"
click at [1213, 343] on input "text" at bounding box center [1233, 340] width 97 height 33
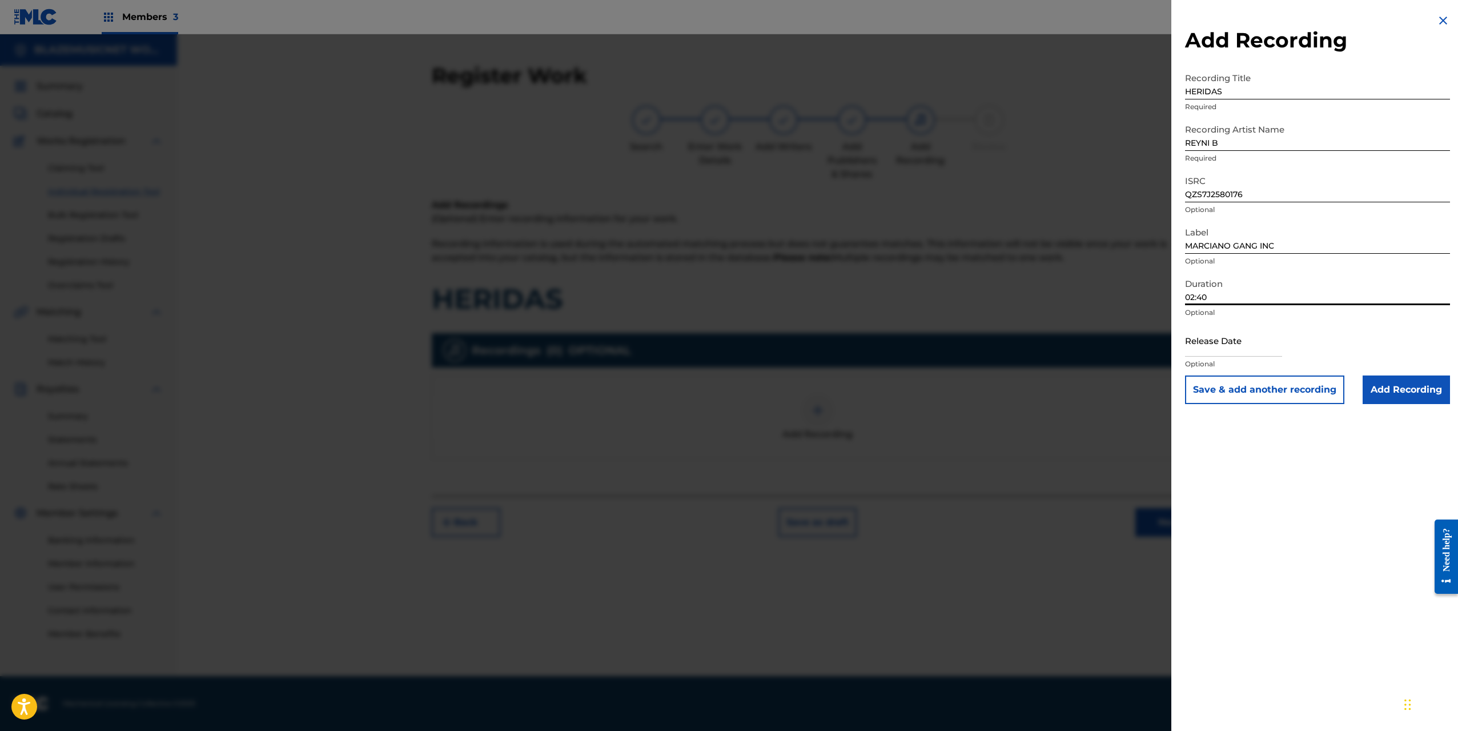
select select "8"
select select "2025"
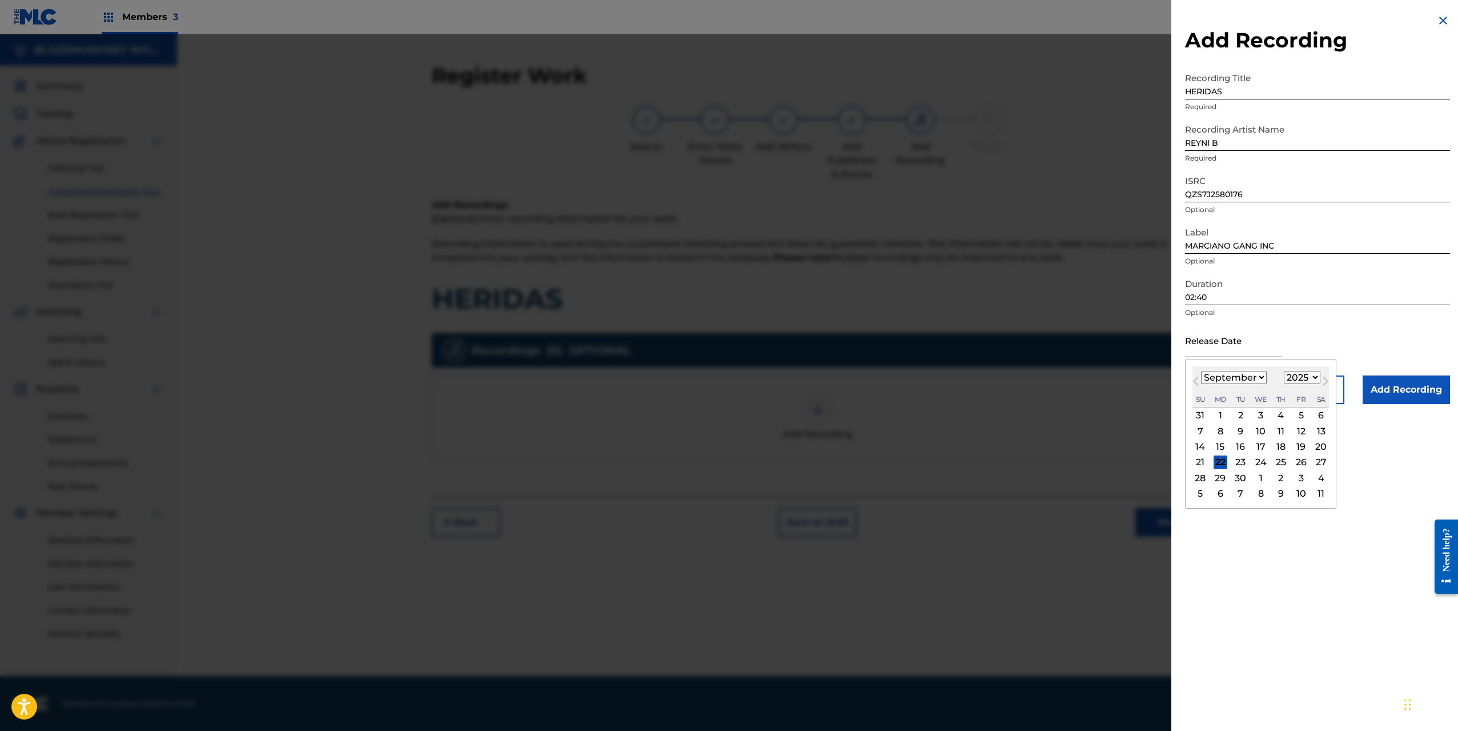
click at [1210, 378] on select "January February March April May June July August September October November De…" at bounding box center [1234, 377] width 66 height 13
select select "7"
click at [1201, 371] on select "January February March April May June July August September October November De…" at bounding box center [1234, 377] width 66 height 13
click at [1300, 429] on div "8" at bounding box center [1301, 431] width 14 height 14
type input "[DATE]"
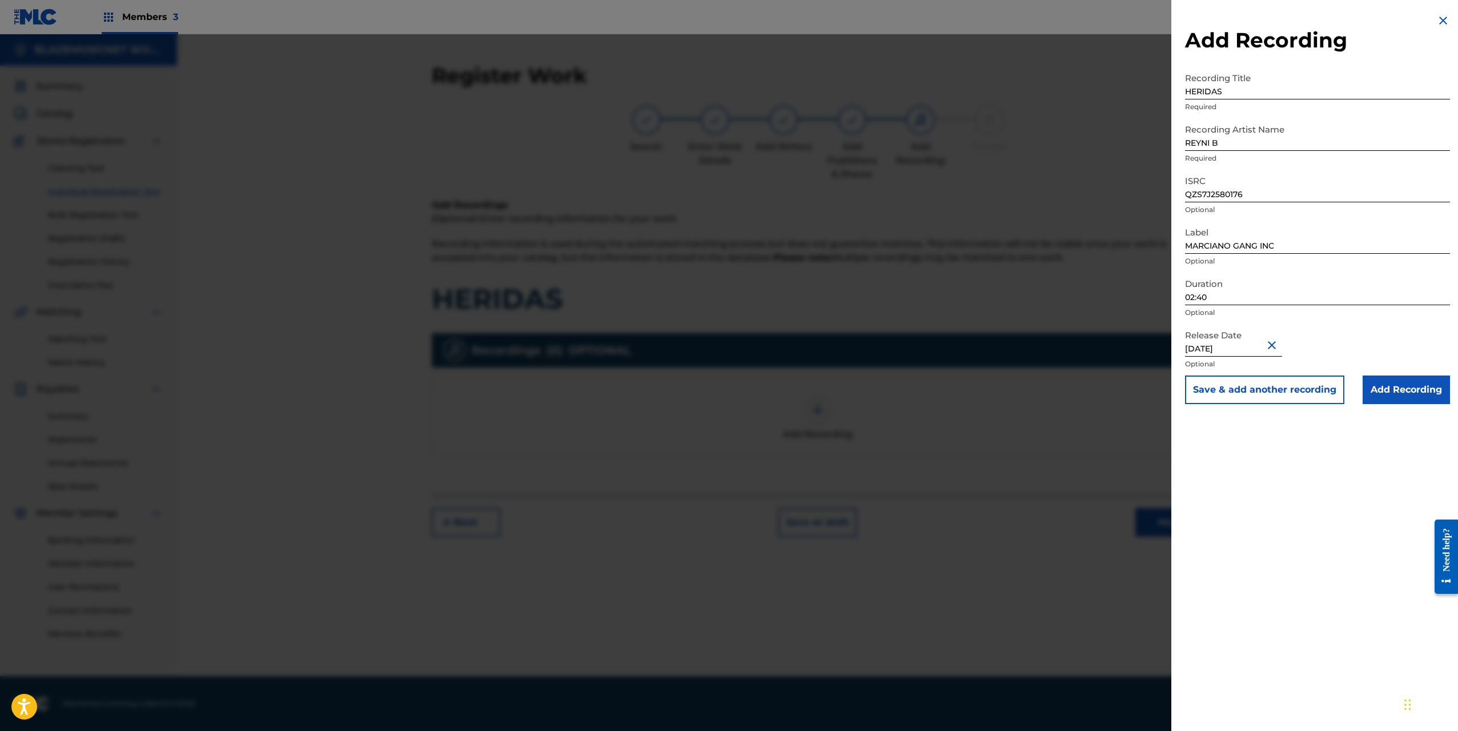
click at [1424, 390] on input "Add Recording" at bounding box center [1406, 389] width 87 height 29
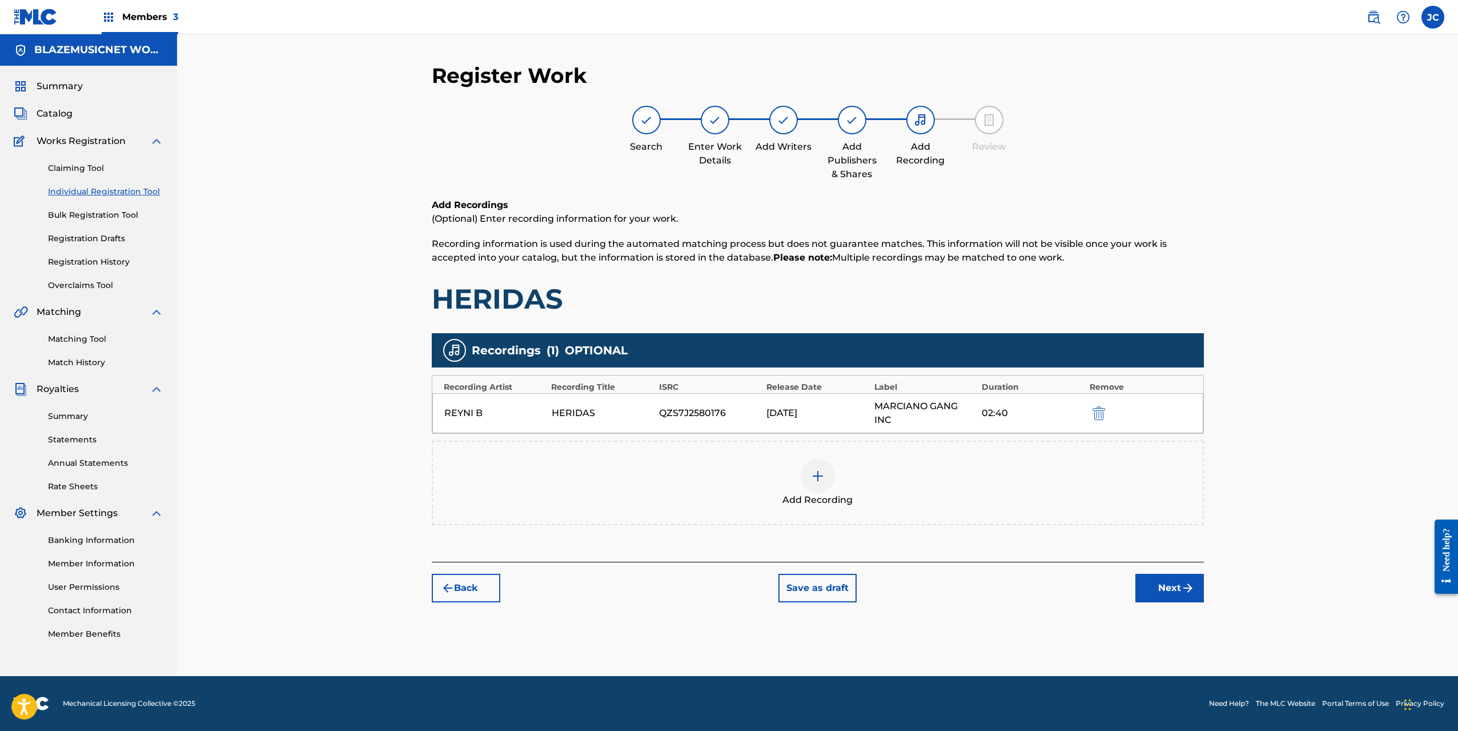
click at [1186, 588] on img "submit" at bounding box center [1188, 588] width 14 height 14
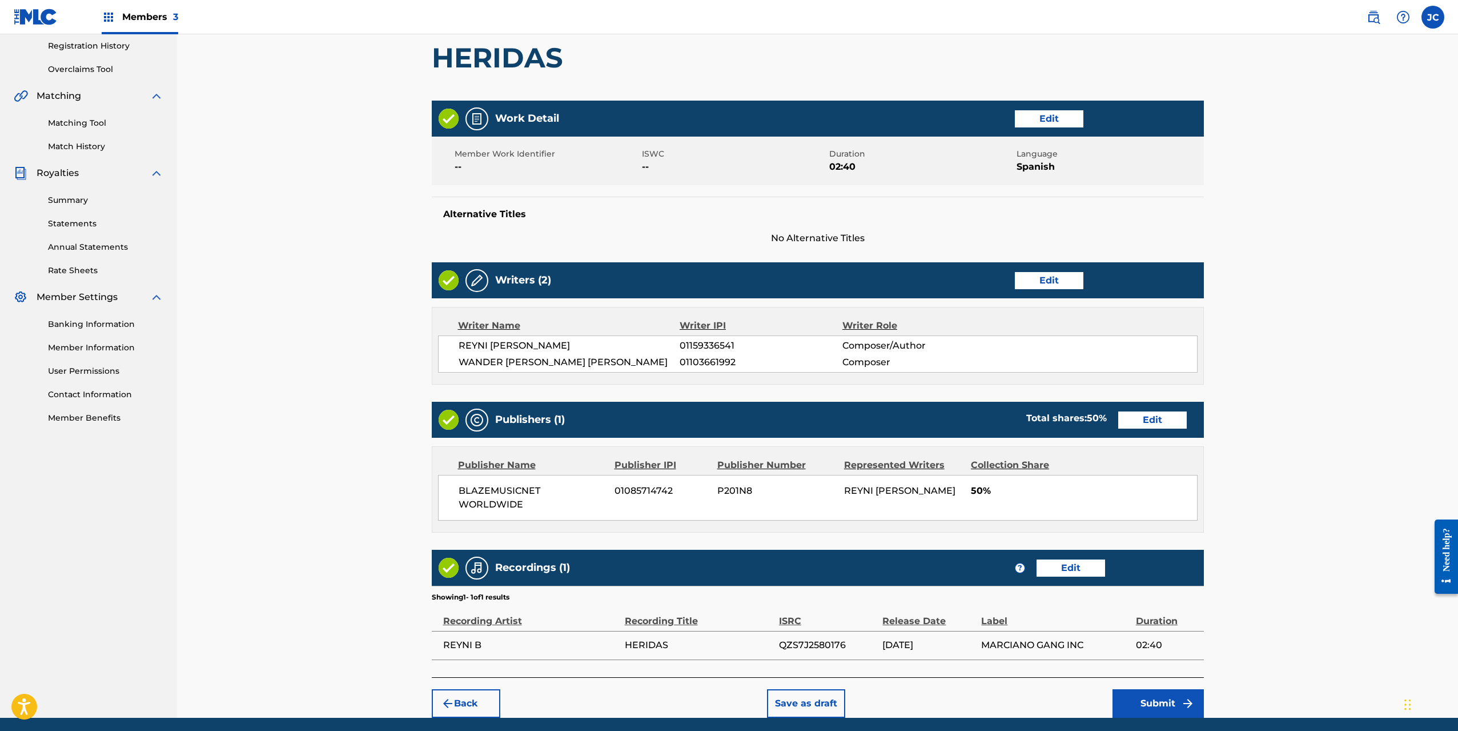
scroll to position [244, 0]
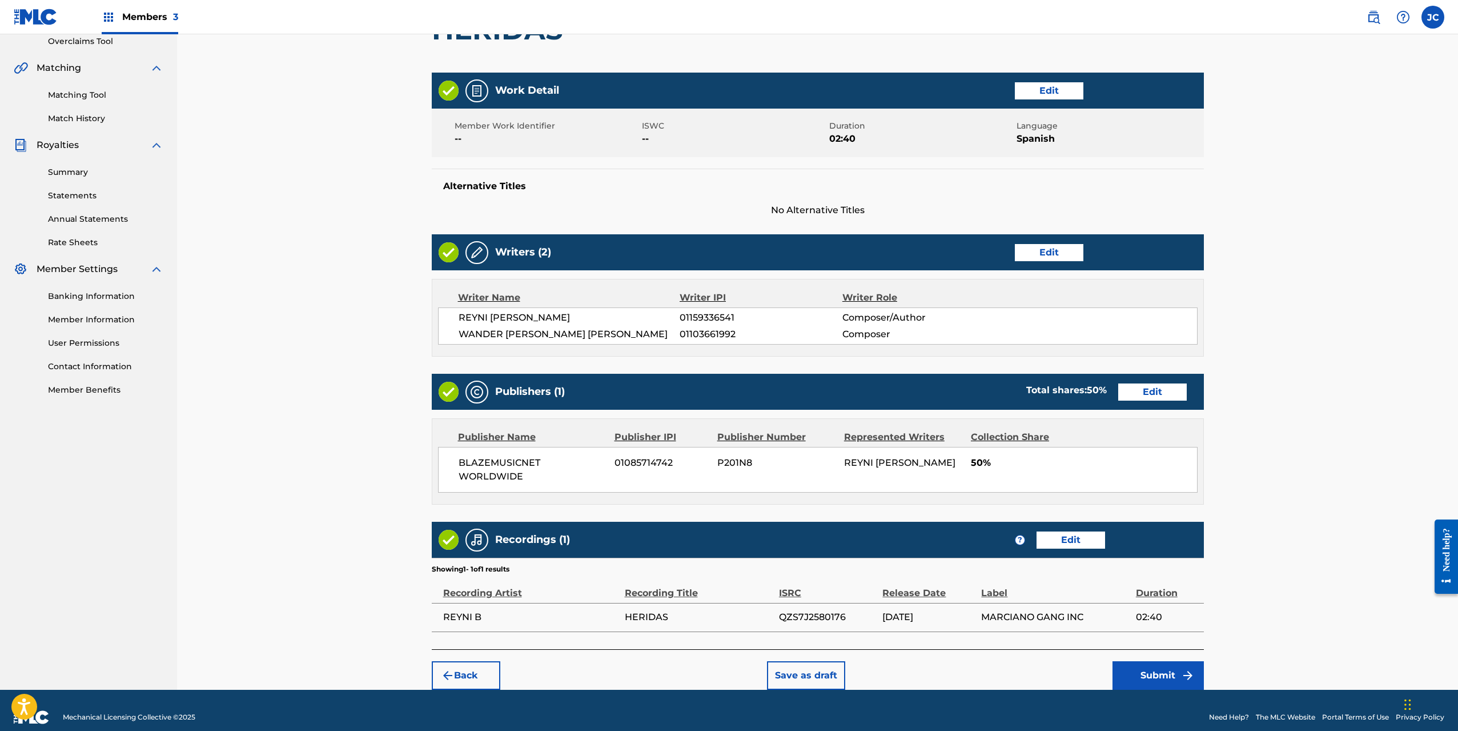
click at [1156, 661] on button "Submit" at bounding box center [1158, 675] width 91 height 29
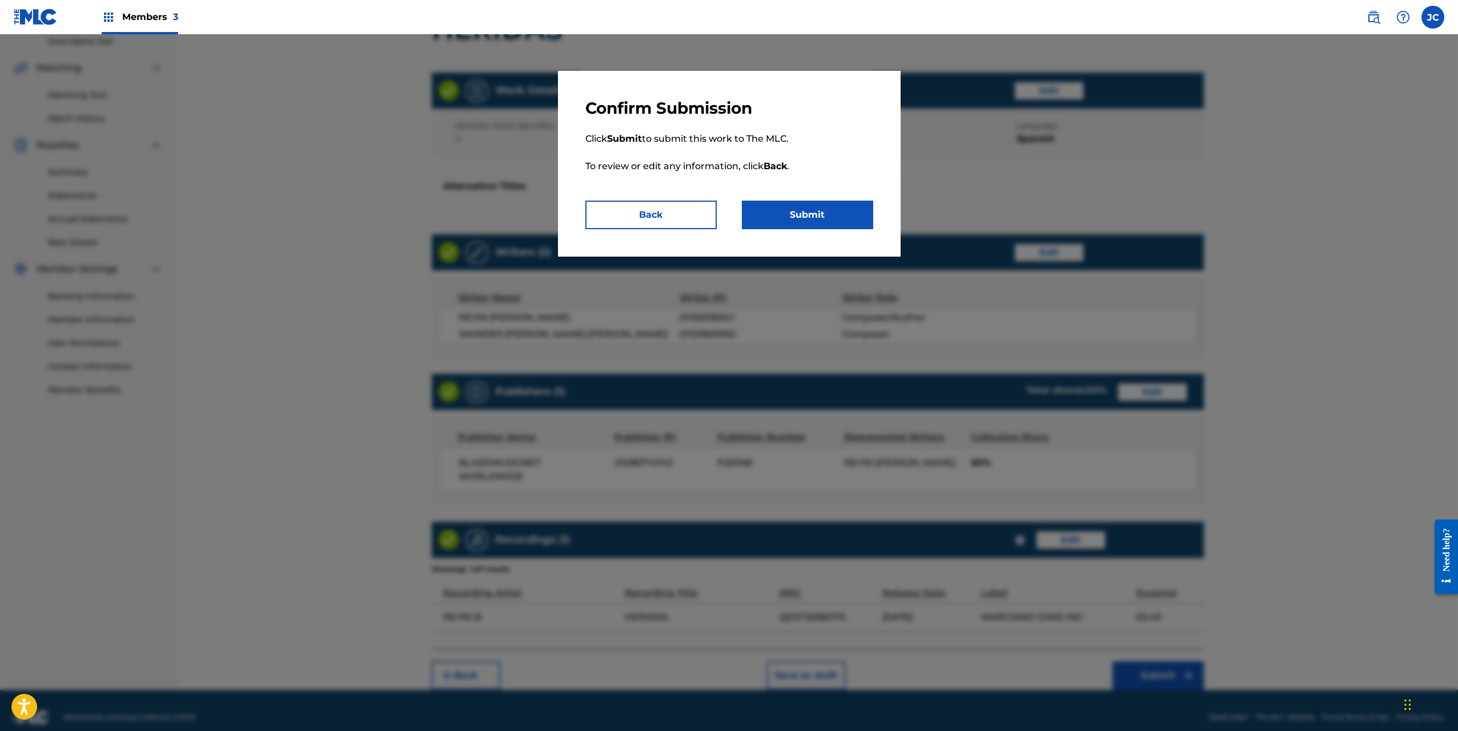
click at [824, 212] on button "Submit" at bounding box center [807, 215] width 131 height 29
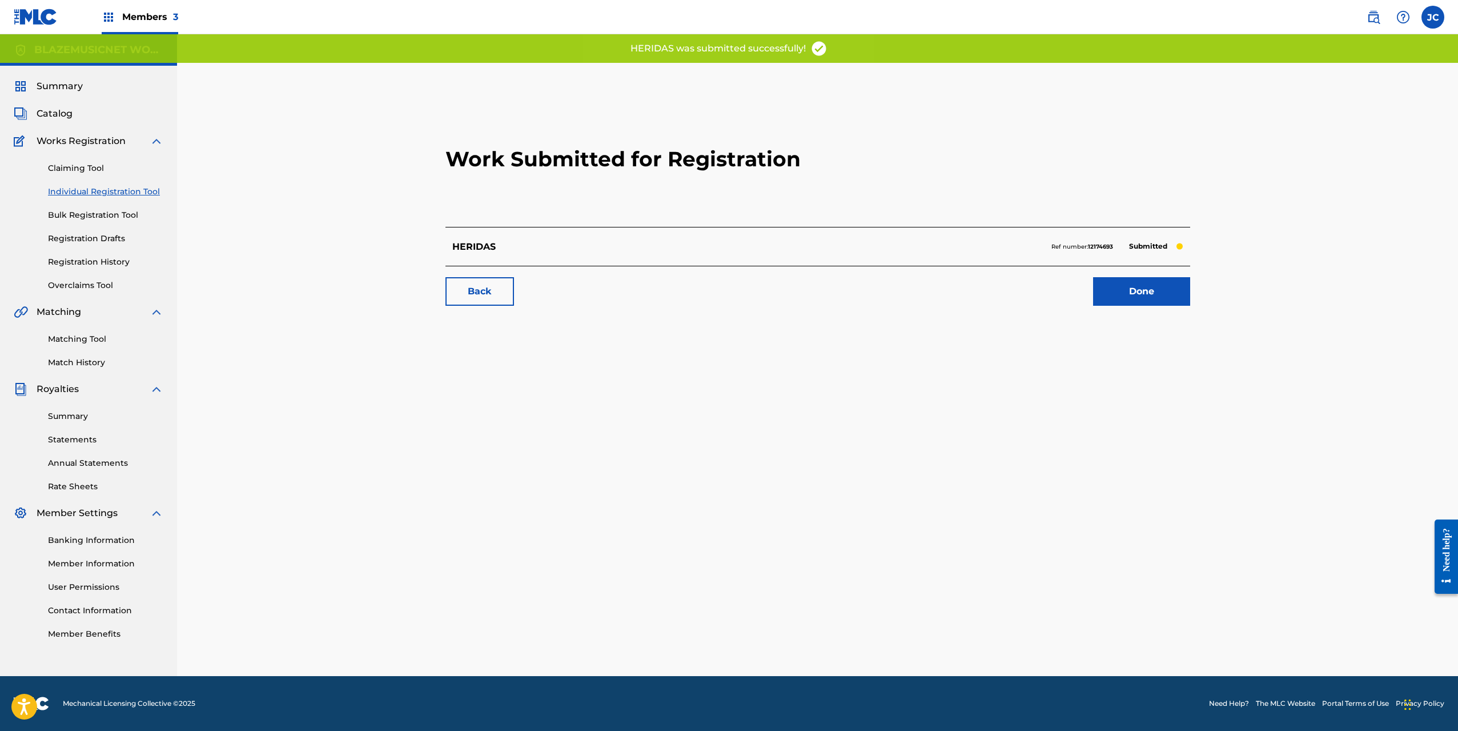
click at [1130, 286] on link "Done" at bounding box center [1141, 291] width 97 height 29
